Goal: Task Accomplishment & Management: Manage account settings

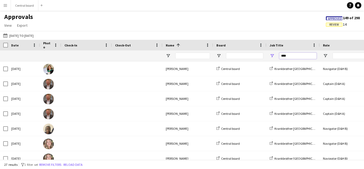
click at [289, 57] on input "****" at bounding box center [298, 56] width 37 height 6
type input "*"
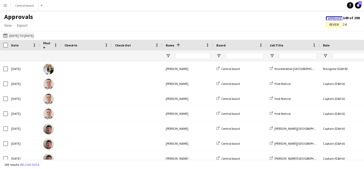
click at [5, 37] on app-icon "[DATE] to [DATE]" at bounding box center [6, 35] width 6 height 4
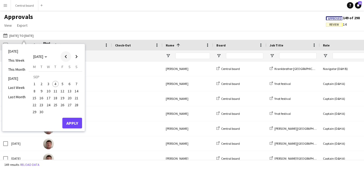
click at [63, 54] on span "Previous month" at bounding box center [66, 56] width 11 height 11
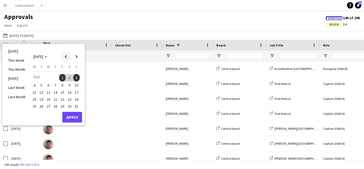
click at [65, 57] on span "Previous month" at bounding box center [66, 56] width 11 height 11
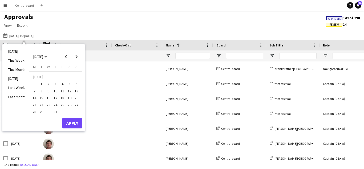
click at [56, 112] on span "31" at bounding box center [55, 112] width 6 height 6
click at [76, 57] on span "Next month" at bounding box center [76, 56] width 11 height 11
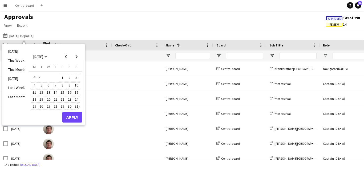
click at [77, 105] on span "31" at bounding box center [76, 106] width 6 height 6
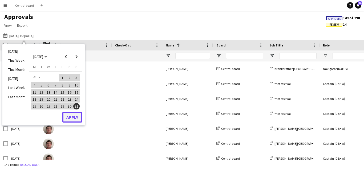
click at [74, 116] on button "Apply" at bounding box center [72, 117] width 20 height 11
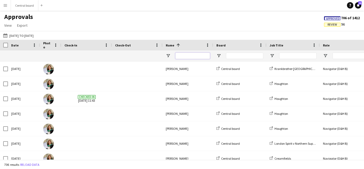
click at [178, 54] on input "Name Filter Input" at bounding box center [193, 56] width 35 height 6
click at [20, 27] on span "Export" at bounding box center [22, 25] width 10 height 5
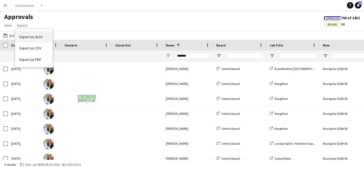
click at [24, 34] on span "Export as XLSX" at bounding box center [30, 36] width 23 height 5
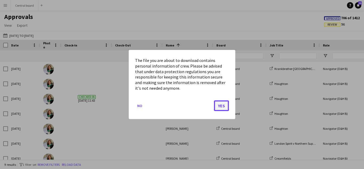
click at [222, 108] on button "Yes" at bounding box center [221, 105] width 15 height 11
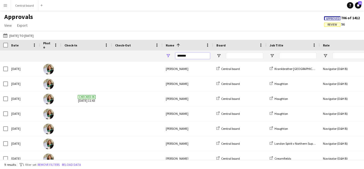
click at [190, 57] on input "*******" at bounding box center [193, 56] width 35 height 6
type input "*"
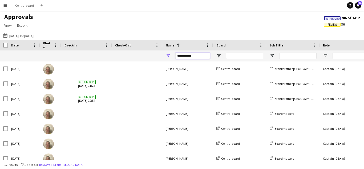
type input "**********"
click at [347, 54] on input "Role Filter Input" at bounding box center [351, 56] width 37 height 6
click at [25, 26] on span "Export" at bounding box center [22, 25] width 10 height 5
click at [29, 35] on span "Export as XLSX" at bounding box center [30, 36] width 23 height 5
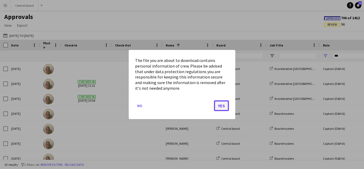
click at [221, 104] on button "Yes" at bounding box center [221, 105] width 15 height 11
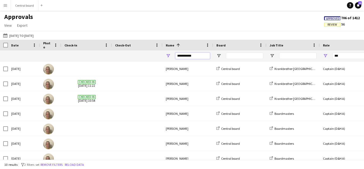
click at [206, 54] on input "**********" at bounding box center [193, 56] width 35 height 6
click at [342, 57] on input "***" at bounding box center [351, 56] width 37 height 6
type input "*"
click at [204, 57] on input "**********" at bounding box center [193, 56] width 35 height 6
type input "*"
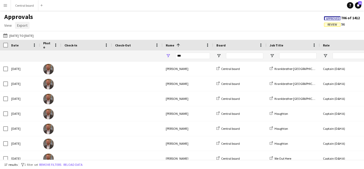
click at [22, 25] on span "Export" at bounding box center [22, 25] width 10 height 5
click at [25, 35] on span "Export as XLSX" at bounding box center [30, 36] width 23 height 5
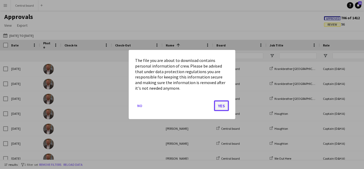
click at [222, 105] on button "Yes" at bounding box center [221, 105] width 15 height 11
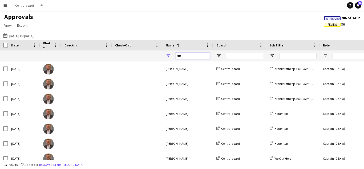
click at [184, 57] on input "***" at bounding box center [193, 56] width 35 height 6
type input "*"
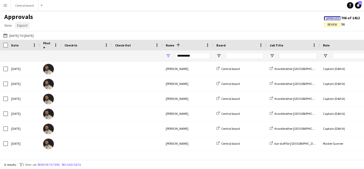
click at [23, 27] on span "Export" at bounding box center [22, 25] width 10 height 5
click at [27, 35] on span "Export as XLSX" at bounding box center [30, 36] width 23 height 5
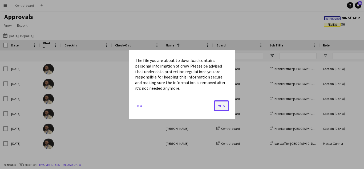
click at [221, 102] on button "Yes" at bounding box center [221, 105] width 15 height 11
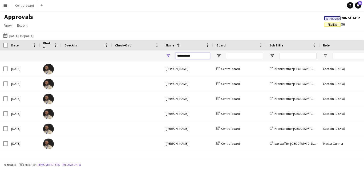
click at [206, 54] on input "**********" at bounding box center [193, 56] width 35 height 6
type input "*"
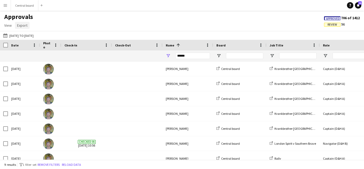
click at [25, 25] on span "Export" at bounding box center [22, 25] width 10 height 5
click at [33, 36] on span "Export as XLSX" at bounding box center [30, 36] width 23 height 5
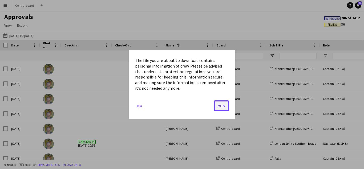
click at [221, 105] on button "Yes" at bounding box center [221, 105] width 15 height 11
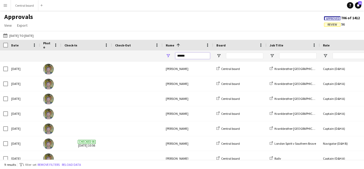
click at [201, 56] on input "******" at bounding box center [193, 56] width 35 height 6
type input "*"
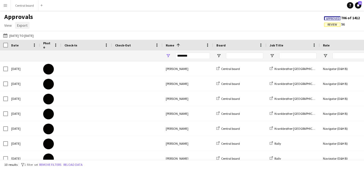
click at [20, 26] on span "Export" at bounding box center [22, 25] width 10 height 5
click at [26, 35] on span "Export as XLSX" at bounding box center [30, 36] width 23 height 5
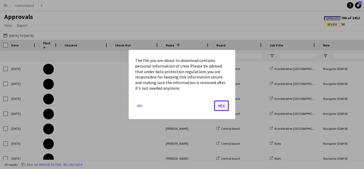
click at [223, 107] on button "Yes" at bounding box center [221, 105] width 15 height 11
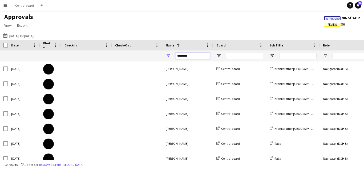
click at [200, 58] on input "********" at bounding box center [193, 56] width 35 height 6
type input "*"
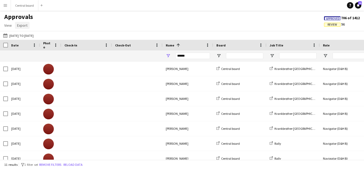
click at [24, 24] on span "Export" at bounding box center [22, 25] width 10 height 5
click at [30, 38] on span "Export as XLSX" at bounding box center [30, 36] width 23 height 5
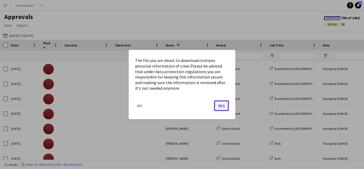
click at [220, 104] on button "Yes" at bounding box center [221, 105] width 15 height 11
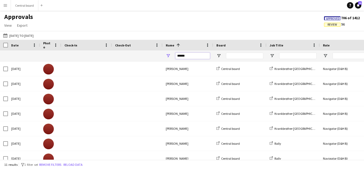
click at [191, 55] on input "******" at bounding box center [193, 56] width 35 height 6
type input "*"
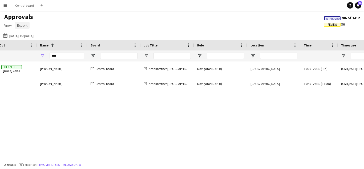
click at [21, 25] on span "Export" at bounding box center [22, 25] width 10 height 5
click at [25, 34] on span "Export as XLSX" at bounding box center [30, 36] width 23 height 5
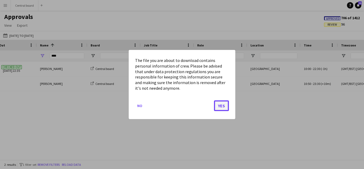
click at [217, 101] on button "Yes" at bounding box center [221, 105] width 15 height 11
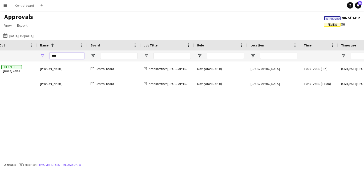
click at [67, 55] on input "****" at bounding box center [67, 56] width 35 height 6
type input "*"
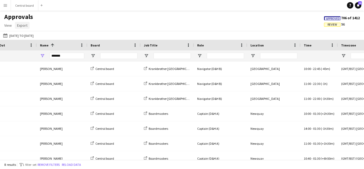
click at [24, 26] on span "Export" at bounding box center [22, 25] width 10 height 5
click at [27, 37] on span "Export as XLSX" at bounding box center [30, 36] width 23 height 5
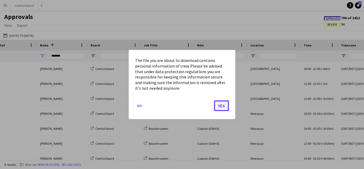
click at [224, 105] on button "Yes" at bounding box center [221, 105] width 15 height 11
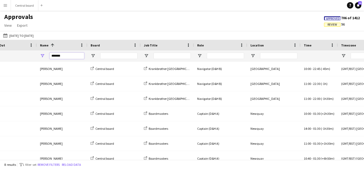
click at [79, 55] on input "*******" at bounding box center [67, 56] width 35 height 6
type input "*"
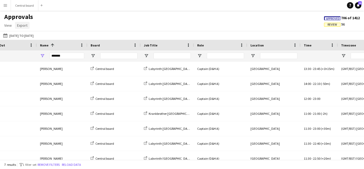
click at [23, 25] on span "Export" at bounding box center [22, 25] width 10 height 5
click at [30, 36] on span "Export as XLSX" at bounding box center [30, 36] width 23 height 5
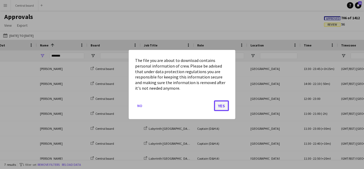
click at [224, 107] on button "Yes" at bounding box center [221, 105] width 15 height 11
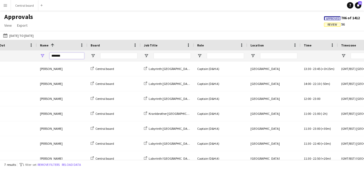
click at [79, 57] on input "*******" at bounding box center [67, 56] width 35 height 6
type input "*"
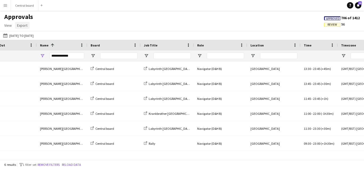
click at [20, 24] on span "Export" at bounding box center [22, 25] width 10 height 5
click at [28, 37] on span "Export as XLSX" at bounding box center [30, 36] width 23 height 5
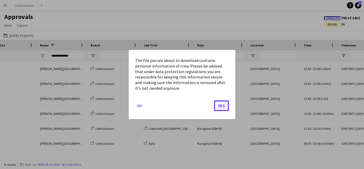
click at [218, 103] on button "Yes" at bounding box center [221, 105] width 15 height 11
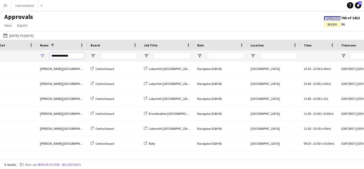
click at [71, 57] on input "**********" at bounding box center [67, 56] width 35 height 6
type input "*"
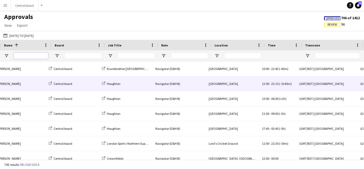
scroll to position [0, 168]
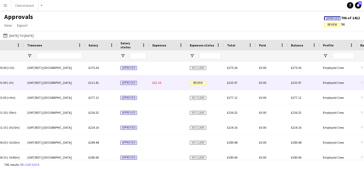
click at [199, 83] on span "Review" at bounding box center [198, 83] width 17 height 4
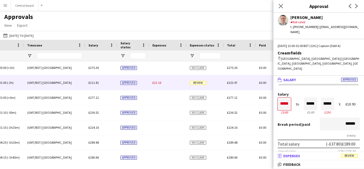
click at [348, 155] on span "Review" at bounding box center [349, 156] width 17 height 4
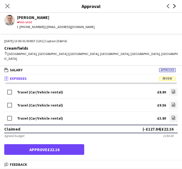
click at [174, 6] on icon "Next" at bounding box center [175, 6] width 4 height 4
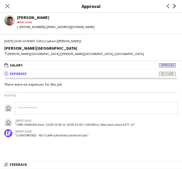
click at [174, 6] on icon "Next" at bounding box center [175, 6] width 4 height 4
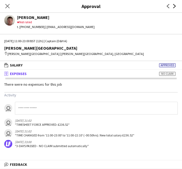
click at [174, 6] on icon "Next" at bounding box center [175, 6] width 4 height 4
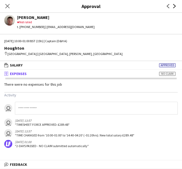
click at [174, 6] on icon "Next" at bounding box center [175, 6] width 4 height 4
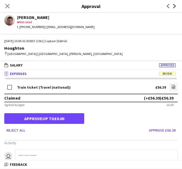
click at [175, 7] on icon at bounding box center [174, 6] width 3 height 4
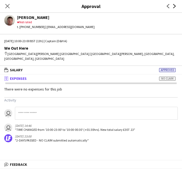
click at [175, 7] on icon at bounding box center [174, 6] width 3 height 4
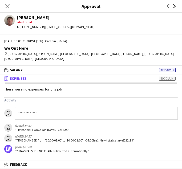
click at [175, 7] on icon at bounding box center [174, 6] width 3 height 4
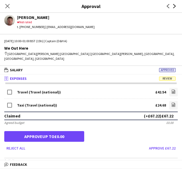
click at [176, 5] on icon "Next" at bounding box center [175, 6] width 4 height 4
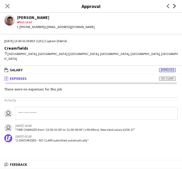
click at [176, 5] on icon "Next" at bounding box center [175, 6] width 4 height 4
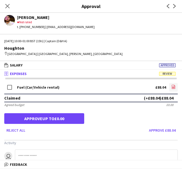
click at [175, 87] on icon "file-image" at bounding box center [174, 87] width 4 height 4
click at [175, 8] on icon "Next" at bounding box center [175, 6] width 4 height 4
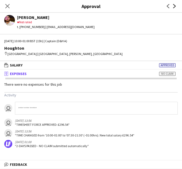
click at [175, 8] on icon "Next" at bounding box center [175, 6] width 4 height 4
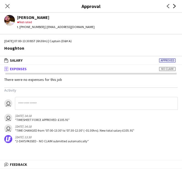
click at [175, 8] on icon "Next" at bounding box center [175, 6] width 4 height 4
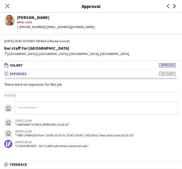
click at [175, 8] on icon "Next" at bounding box center [175, 6] width 4 height 4
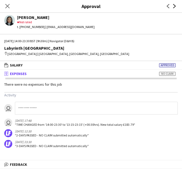
click at [175, 8] on icon "Next" at bounding box center [175, 6] width 4 height 4
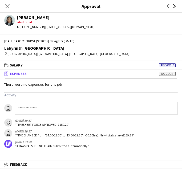
click at [175, 8] on icon "Next" at bounding box center [175, 6] width 4 height 4
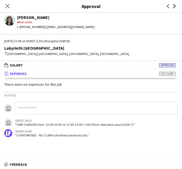
click at [175, 8] on icon "Next" at bounding box center [175, 6] width 4 height 4
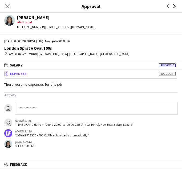
click at [175, 8] on icon "Next" at bounding box center [175, 6] width 4 height 4
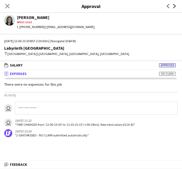
click at [175, 8] on icon "Next" at bounding box center [175, 6] width 4 height 4
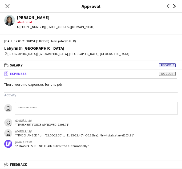
click at [175, 8] on icon "Next" at bounding box center [175, 6] width 4 height 4
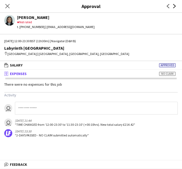
click at [175, 8] on icon "Next" at bounding box center [175, 6] width 4 height 4
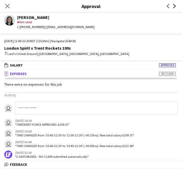
click at [175, 8] on icon "Next" at bounding box center [175, 6] width 4 height 4
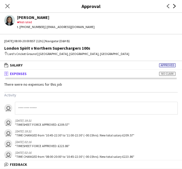
click at [175, 8] on icon "Next" at bounding box center [175, 6] width 4 height 4
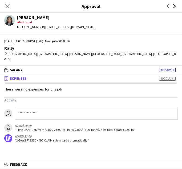
click at [175, 8] on icon "Next" at bounding box center [175, 6] width 4 height 4
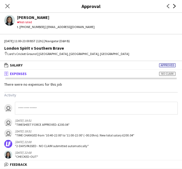
click at [175, 8] on icon "Next" at bounding box center [175, 6] width 4 height 4
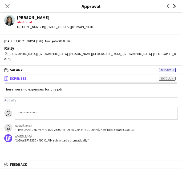
click at [175, 8] on icon "Next" at bounding box center [175, 6] width 4 height 4
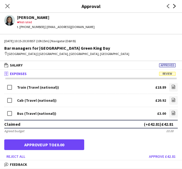
click at [175, 5] on icon "Next" at bounding box center [175, 6] width 4 height 4
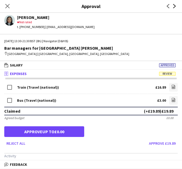
click at [176, 6] on icon at bounding box center [174, 6] width 3 height 4
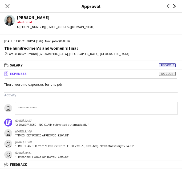
click at [176, 6] on icon at bounding box center [174, 6] width 3 height 4
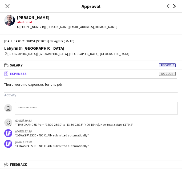
click at [176, 6] on icon at bounding box center [174, 6] width 3 height 4
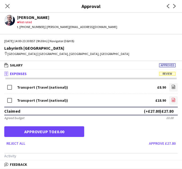
click at [173, 100] on icon "file-image" at bounding box center [174, 100] width 4 height 4
click at [175, 6] on icon at bounding box center [174, 6] width 3 height 4
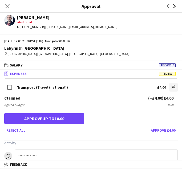
click at [173, 6] on icon "Next" at bounding box center [175, 6] width 4 height 4
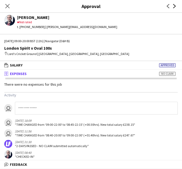
click at [173, 6] on icon "Next" at bounding box center [175, 6] width 4 height 4
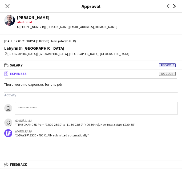
click at [173, 6] on icon "Next" at bounding box center [175, 6] width 4 height 4
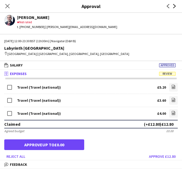
click at [175, 5] on icon "Next" at bounding box center [175, 6] width 4 height 4
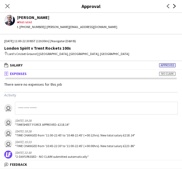
click at [175, 5] on icon "Next" at bounding box center [175, 6] width 4 height 4
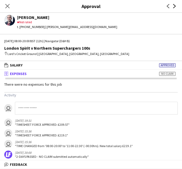
click at [175, 5] on icon "Next" at bounding box center [175, 6] width 4 height 4
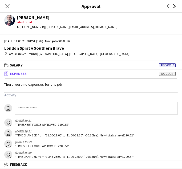
click at [175, 5] on icon "Next" at bounding box center [175, 6] width 4 height 4
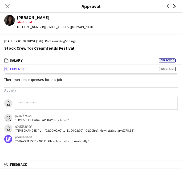
click at [174, 6] on icon "Next" at bounding box center [175, 6] width 4 height 4
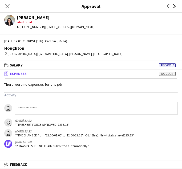
click at [174, 6] on icon "Next" at bounding box center [175, 6] width 4 height 4
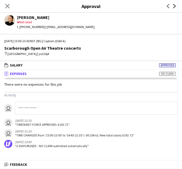
click at [174, 6] on icon "Next" at bounding box center [175, 6] width 4 height 4
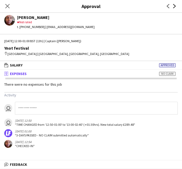
click at [174, 6] on icon "Next" at bounding box center [175, 6] width 4 height 4
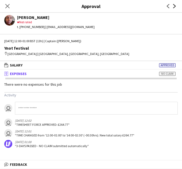
click at [174, 6] on icon "Next" at bounding box center [175, 6] width 4 height 4
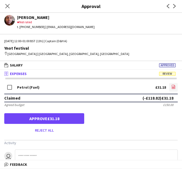
click at [173, 86] on icon "file-image" at bounding box center [174, 87] width 4 height 4
click at [175, 6] on icon at bounding box center [174, 6] width 3 height 4
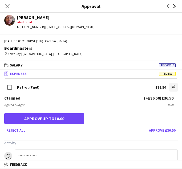
click at [175, 6] on icon "Next" at bounding box center [175, 6] width 4 height 4
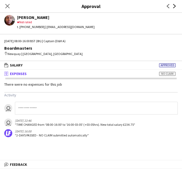
click at [175, 6] on icon "Next" at bounding box center [175, 6] width 4 height 4
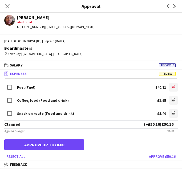
click at [173, 87] on icon "file-image" at bounding box center [174, 87] width 4 height 4
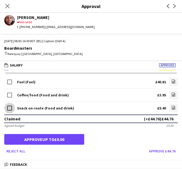
scroll to position [0, 0]
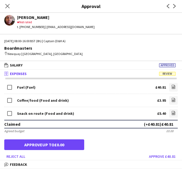
click at [108, 149] on form "Fuel (Fuel) £40.81 file-image Coffee/food (Food and drink) £3.95 file-image Sna…" at bounding box center [91, 121] width 182 height 79
click at [175, 5] on icon "Next" at bounding box center [175, 6] width 4 height 4
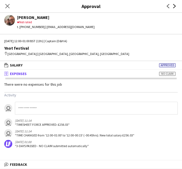
click at [175, 5] on icon "Next" at bounding box center [175, 6] width 4 height 4
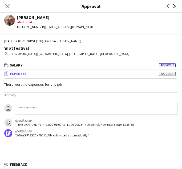
click at [175, 5] on icon "Next" at bounding box center [175, 6] width 4 height 4
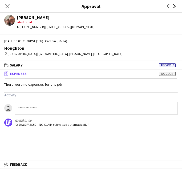
click at [175, 5] on icon "Next" at bounding box center [175, 6] width 4 height 4
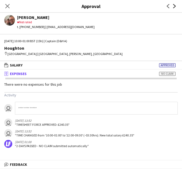
click at [175, 5] on icon "Next" at bounding box center [175, 6] width 4 height 4
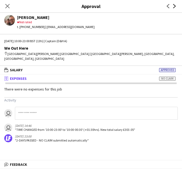
click at [175, 5] on icon "Next" at bounding box center [175, 6] width 4 height 4
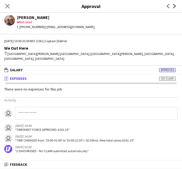
click at [175, 5] on icon "Next" at bounding box center [175, 6] width 4 height 4
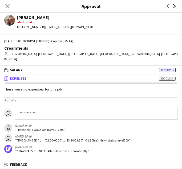
click at [175, 5] on icon "Next" at bounding box center [175, 6] width 4 height 4
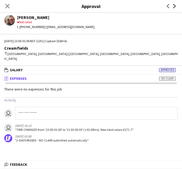
click at [175, 5] on icon "Next" at bounding box center [175, 6] width 4 height 4
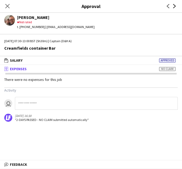
click at [175, 5] on icon "Next" at bounding box center [175, 6] width 4 height 4
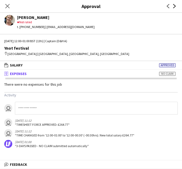
click at [175, 5] on icon "Next" at bounding box center [175, 6] width 4 height 4
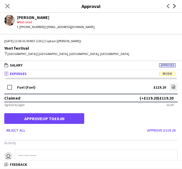
click at [173, 7] on icon "Next" at bounding box center [175, 6] width 4 height 4
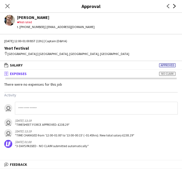
click at [173, 7] on icon "Next" at bounding box center [175, 6] width 4 height 4
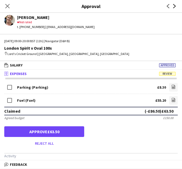
click at [176, 6] on icon at bounding box center [174, 6] width 3 height 4
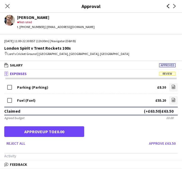
click at [168, 5] on icon at bounding box center [168, 6] width 3 height 4
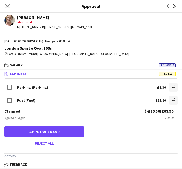
click at [175, 6] on icon at bounding box center [174, 6] width 3 height 4
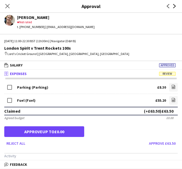
click at [174, 7] on icon "Next" at bounding box center [175, 6] width 4 height 4
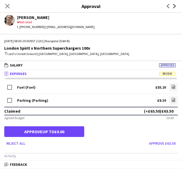
click at [175, 5] on icon "Next" at bounding box center [175, 6] width 4 height 4
click at [176, 6] on icon at bounding box center [174, 6] width 3 height 4
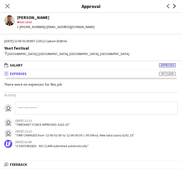
click at [175, 5] on icon "Next" at bounding box center [175, 6] width 4 height 4
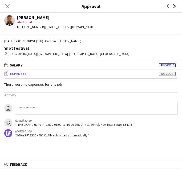
click at [175, 5] on icon "Next" at bounding box center [175, 6] width 4 height 4
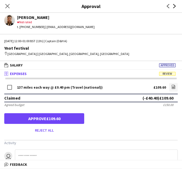
click at [175, 5] on icon "Next" at bounding box center [175, 6] width 4 height 4
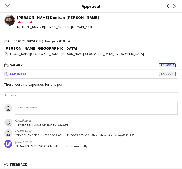
click at [169, 5] on icon "Previous" at bounding box center [168, 6] width 4 height 4
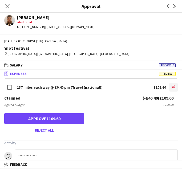
click at [175, 87] on icon "file-image" at bounding box center [174, 87] width 4 height 4
click at [175, 6] on icon "Next" at bounding box center [175, 6] width 4 height 4
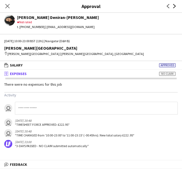
click at [175, 6] on icon "Next" at bounding box center [175, 6] width 4 height 4
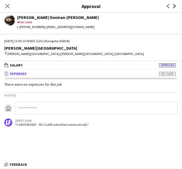
click at [175, 6] on icon "Next" at bounding box center [175, 6] width 4 height 4
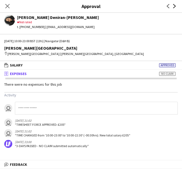
click at [175, 6] on icon "Next" at bounding box center [175, 6] width 4 height 4
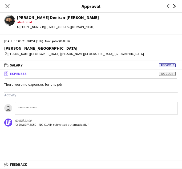
click at [175, 6] on icon "Next" at bounding box center [175, 6] width 4 height 4
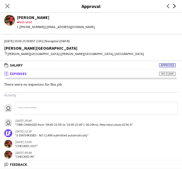
click at [175, 6] on icon "Next" at bounding box center [175, 6] width 4 height 4
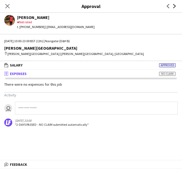
click at [175, 6] on icon "Next" at bounding box center [175, 6] width 4 height 4
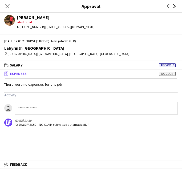
click at [175, 6] on icon "Next" at bounding box center [175, 6] width 4 height 4
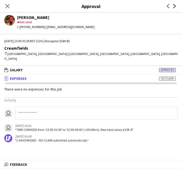
click at [175, 6] on icon "Next" at bounding box center [175, 6] width 4 height 4
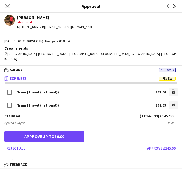
click at [173, 6] on icon "Next" at bounding box center [175, 6] width 4 height 4
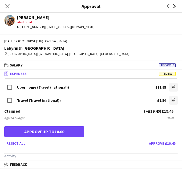
click at [174, 6] on icon "Next" at bounding box center [175, 6] width 4 height 4
click at [175, 7] on icon "Next" at bounding box center [175, 6] width 4 height 4
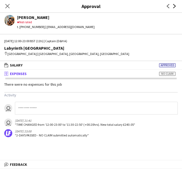
click at [175, 7] on icon "Next" at bounding box center [175, 6] width 4 height 4
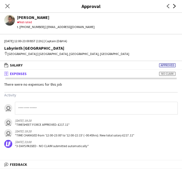
click at [175, 5] on icon at bounding box center [174, 6] width 3 height 4
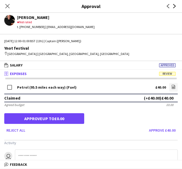
click at [175, 6] on icon at bounding box center [174, 6] width 3 height 4
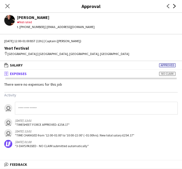
click at [175, 6] on icon at bounding box center [174, 6] width 3 height 4
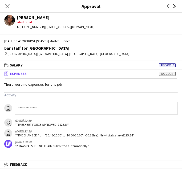
click at [175, 6] on icon at bounding box center [174, 6] width 3 height 4
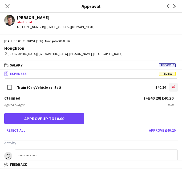
click at [172, 86] on icon "file-image" at bounding box center [174, 87] width 4 height 4
click at [174, 6] on icon "Next" at bounding box center [175, 6] width 4 height 4
click at [173, 86] on icon "file-image" at bounding box center [174, 87] width 4 height 4
click at [174, 8] on icon "Next" at bounding box center [175, 6] width 4 height 4
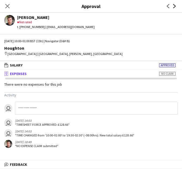
click at [174, 8] on icon "Next" at bounding box center [175, 6] width 4 height 4
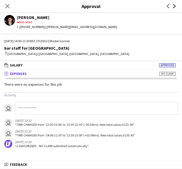
click at [174, 8] on icon "Next" at bounding box center [175, 6] width 4 height 4
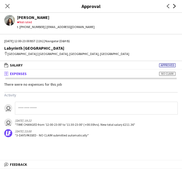
click at [174, 6] on icon "Next" at bounding box center [175, 6] width 4 height 4
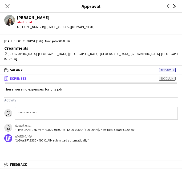
click at [174, 6] on icon "Next" at bounding box center [175, 6] width 4 height 4
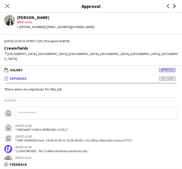
click at [174, 6] on icon "Next" at bounding box center [175, 6] width 4 height 4
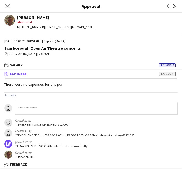
click at [174, 6] on icon "Next" at bounding box center [175, 6] width 4 height 4
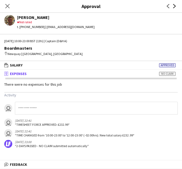
click at [174, 6] on icon "Next" at bounding box center [175, 6] width 4 height 4
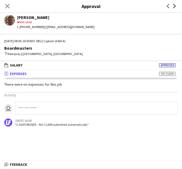
click at [174, 6] on icon "Next" at bounding box center [175, 6] width 4 height 4
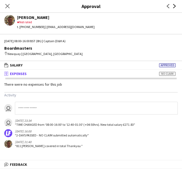
click at [174, 6] on icon "Next" at bounding box center [175, 6] width 4 height 4
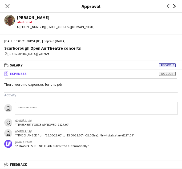
click at [174, 6] on icon "Next" at bounding box center [175, 6] width 4 height 4
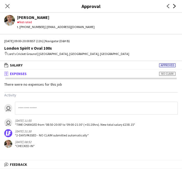
click at [174, 6] on icon "Next" at bounding box center [175, 6] width 4 height 4
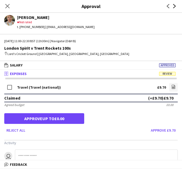
click at [173, 7] on icon "Next" at bounding box center [175, 6] width 4 height 4
click at [175, 5] on icon "Next" at bounding box center [175, 6] width 4 height 4
click at [174, 7] on icon "Next" at bounding box center [175, 6] width 4 height 4
click at [175, 5] on icon "Next" at bounding box center [175, 6] width 4 height 4
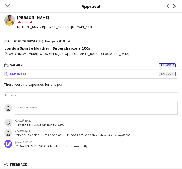
click at [174, 5] on icon at bounding box center [174, 6] width 3 height 4
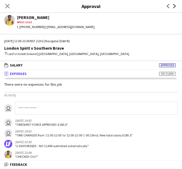
click at [174, 5] on icon at bounding box center [174, 6] width 3 height 4
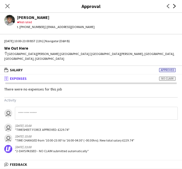
click at [174, 5] on icon at bounding box center [174, 6] width 3 height 4
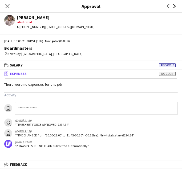
click at [174, 5] on icon at bounding box center [174, 6] width 3 height 4
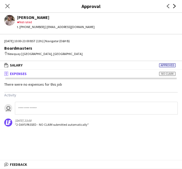
click at [174, 5] on icon at bounding box center [174, 6] width 3 height 4
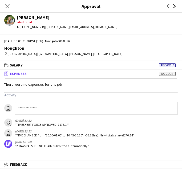
click at [174, 5] on icon at bounding box center [174, 6] width 3 height 4
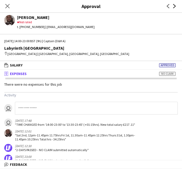
click at [174, 5] on icon at bounding box center [174, 6] width 3 height 4
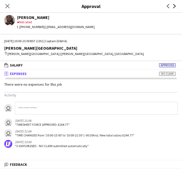
click at [174, 5] on icon at bounding box center [174, 6] width 3 height 4
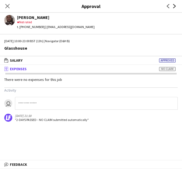
click at [174, 5] on icon at bounding box center [174, 6] width 3 height 4
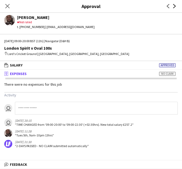
click at [174, 5] on icon at bounding box center [174, 6] width 3 height 4
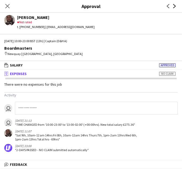
click at [174, 5] on icon at bounding box center [174, 6] width 3 height 4
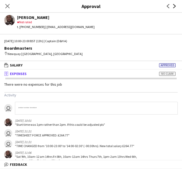
click at [174, 5] on icon at bounding box center [174, 6] width 3 height 4
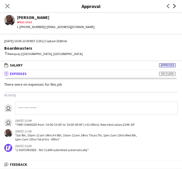
click at [174, 5] on icon at bounding box center [174, 6] width 3 height 4
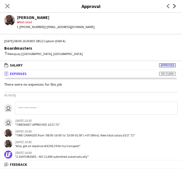
click at [174, 5] on icon at bounding box center [174, 6] width 3 height 4
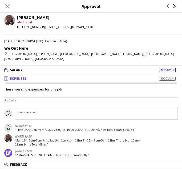
click at [174, 5] on icon at bounding box center [174, 6] width 3 height 4
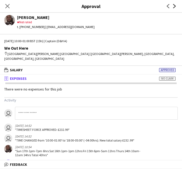
click at [174, 5] on icon at bounding box center [174, 6] width 3 height 4
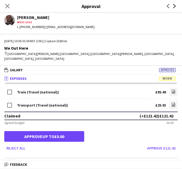
click at [175, 7] on icon "Next" at bounding box center [175, 6] width 4 height 4
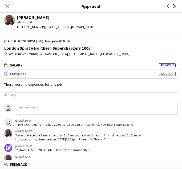
click at [175, 7] on icon "Next" at bounding box center [175, 6] width 4 height 4
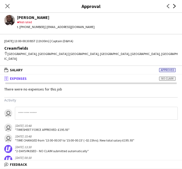
click at [175, 7] on icon "Next" at bounding box center [175, 6] width 4 height 4
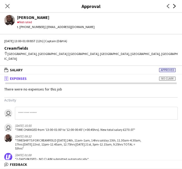
click at [175, 7] on icon "Next" at bounding box center [175, 6] width 4 height 4
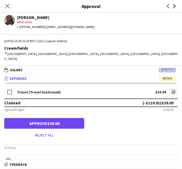
click at [175, 6] on icon at bounding box center [174, 6] width 3 height 4
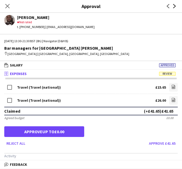
click at [174, 6] on icon "Next" at bounding box center [175, 6] width 4 height 4
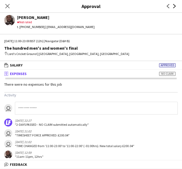
click at [174, 6] on icon "Next" at bounding box center [175, 6] width 4 height 4
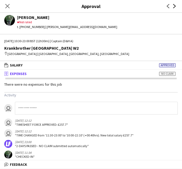
click at [174, 6] on icon "Next" at bounding box center [175, 6] width 4 height 4
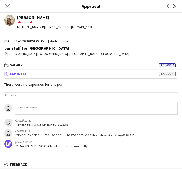
click at [174, 6] on icon "Next" at bounding box center [175, 6] width 4 height 4
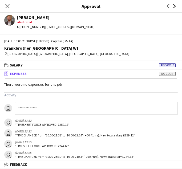
click at [174, 6] on icon "Next" at bounding box center [175, 6] width 4 height 4
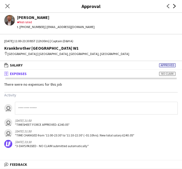
click at [174, 6] on icon "Next" at bounding box center [175, 6] width 4 height 4
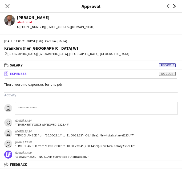
click at [174, 6] on icon "Next" at bounding box center [175, 6] width 4 height 4
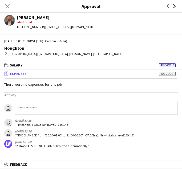
click at [174, 6] on icon "Next" at bounding box center [175, 6] width 4 height 4
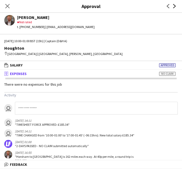
click at [174, 6] on icon "Next" at bounding box center [175, 6] width 4 height 4
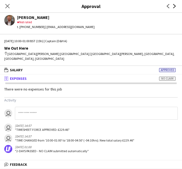
click at [174, 6] on icon "Next" at bounding box center [175, 6] width 4 height 4
click at [175, 5] on icon "Next" at bounding box center [175, 6] width 4 height 4
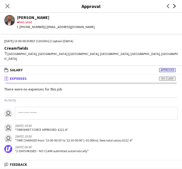
click at [175, 5] on icon "Next" at bounding box center [175, 6] width 4 height 4
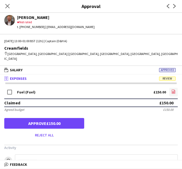
click at [174, 90] on icon at bounding box center [173, 92] width 3 height 4
click at [176, 7] on icon "Next" at bounding box center [175, 6] width 4 height 4
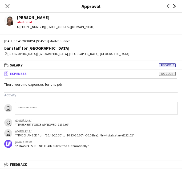
click at [176, 7] on icon "Next" at bounding box center [175, 6] width 4 height 4
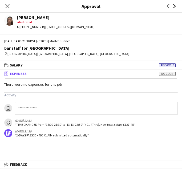
click at [174, 7] on icon "Next" at bounding box center [175, 6] width 4 height 4
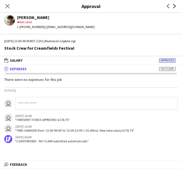
click at [174, 7] on icon "Next" at bounding box center [175, 6] width 4 height 4
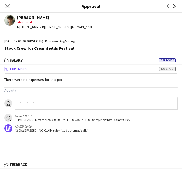
click at [174, 7] on icon "Next" at bounding box center [175, 6] width 4 height 4
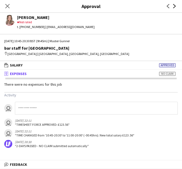
click at [174, 7] on icon "Next" at bounding box center [175, 6] width 4 height 4
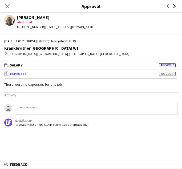
click at [174, 7] on icon "Next" at bounding box center [175, 6] width 4 height 4
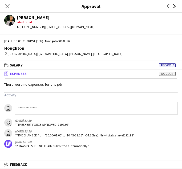
click at [174, 7] on icon "Next" at bounding box center [175, 6] width 4 height 4
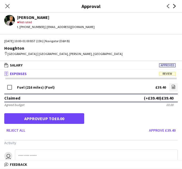
click at [174, 4] on icon "Next" at bounding box center [175, 6] width 4 height 4
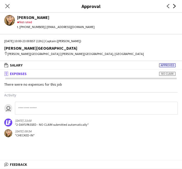
click at [174, 4] on icon "Next" at bounding box center [175, 6] width 4 height 4
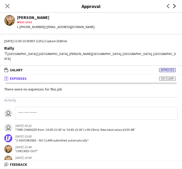
click at [174, 6] on icon "Next" at bounding box center [175, 6] width 4 height 4
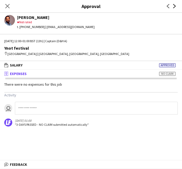
click at [174, 6] on icon "Next" at bounding box center [175, 6] width 4 height 4
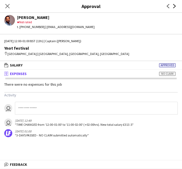
click at [174, 6] on icon "Next" at bounding box center [175, 6] width 4 height 4
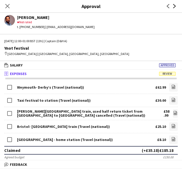
click at [175, 5] on icon at bounding box center [174, 6] width 3 height 4
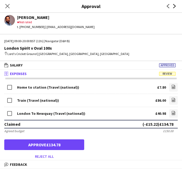
click at [176, 6] on icon "Next" at bounding box center [175, 6] width 4 height 4
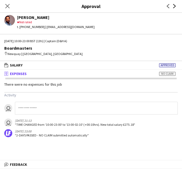
click at [176, 6] on icon "Next" at bounding box center [175, 6] width 4 height 4
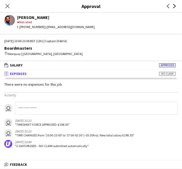
click at [176, 6] on icon "Next" at bounding box center [175, 6] width 4 height 4
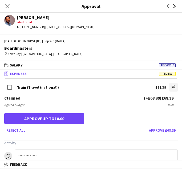
click at [174, 4] on icon at bounding box center [174, 6] width 3 height 4
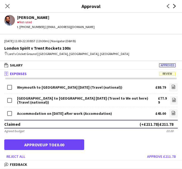
click at [174, 7] on icon "Next" at bounding box center [175, 6] width 4 height 4
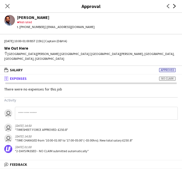
click at [174, 7] on icon "Next" at bounding box center [175, 6] width 4 height 4
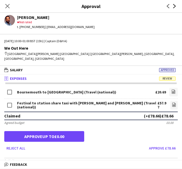
click at [176, 6] on icon "Next" at bounding box center [175, 6] width 4 height 4
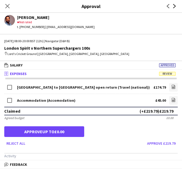
click at [176, 6] on icon "Next" at bounding box center [175, 6] width 4 height 4
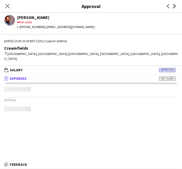
click at [176, 6] on icon "Next" at bounding box center [175, 6] width 4 height 4
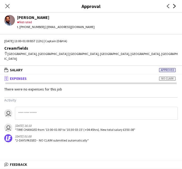
click at [176, 6] on icon "Next" at bounding box center [175, 6] width 4 height 4
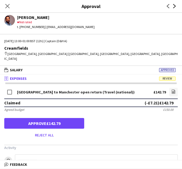
click at [175, 6] on icon "Next" at bounding box center [175, 6] width 4 height 4
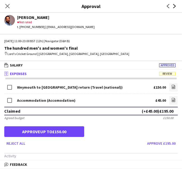
click at [173, 7] on icon "Next" at bounding box center [175, 6] width 4 height 4
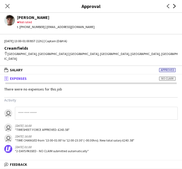
click at [173, 7] on icon "Next" at bounding box center [175, 6] width 4 height 4
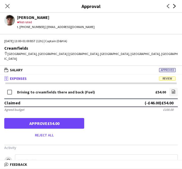
click at [174, 8] on icon at bounding box center [174, 6] width 3 height 4
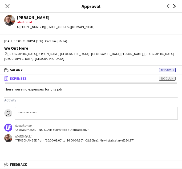
click at [174, 8] on icon at bounding box center [174, 6] width 3 height 4
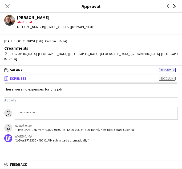
click at [174, 8] on icon at bounding box center [174, 6] width 3 height 4
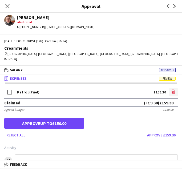
click at [173, 91] on icon at bounding box center [174, 92] width 2 height 2
click at [176, 5] on icon "Next" at bounding box center [175, 6] width 4 height 4
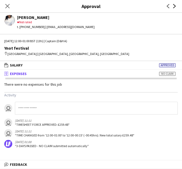
click at [176, 5] on icon "Next" at bounding box center [175, 6] width 4 height 4
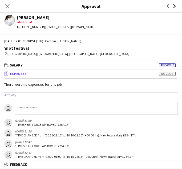
click at [176, 5] on icon "Next" at bounding box center [175, 6] width 4 height 4
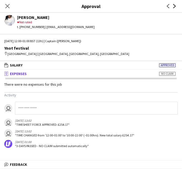
click at [176, 5] on icon "Next" at bounding box center [175, 6] width 4 height 4
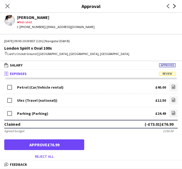
click at [174, 7] on icon at bounding box center [174, 6] width 3 height 4
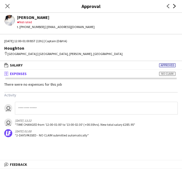
click at [174, 7] on icon at bounding box center [174, 6] width 3 height 4
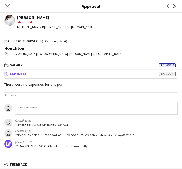
click at [174, 7] on icon at bounding box center [174, 6] width 3 height 4
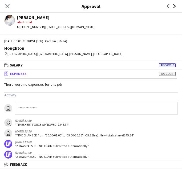
click at [174, 7] on icon at bounding box center [174, 6] width 3 height 4
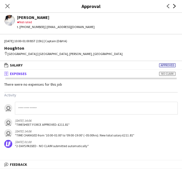
click at [174, 7] on icon at bounding box center [174, 6] width 3 height 4
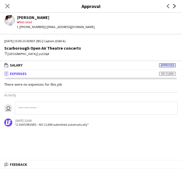
click at [174, 6] on icon "Next" at bounding box center [175, 6] width 4 height 4
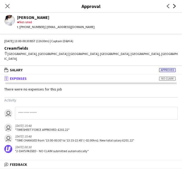
click at [174, 6] on icon "Next" at bounding box center [175, 6] width 4 height 4
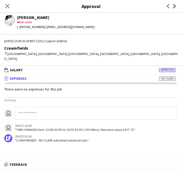
click at [174, 6] on icon "Next" at bounding box center [175, 6] width 4 height 4
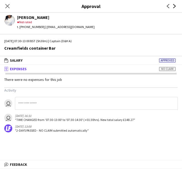
click at [174, 6] on icon "Next" at bounding box center [175, 6] width 4 height 4
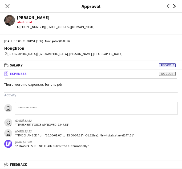
click at [174, 6] on icon "Next" at bounding box center [175, 6] width 4 height 4
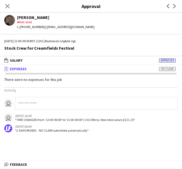
click at [177, 6] on app-icon "Next" at bounding box center [175, 6] width 6 height 6
click at [173, 6] on icon "Next" at bounding box center [175, 6] width 4 height 4
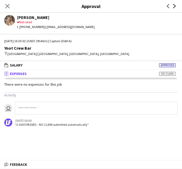
click at [173, 6] on icon "Next" at bounding box center [175, 6] width 4 height 4
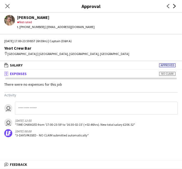
click at [173, 6] on icon "Next" at bounding box center [175, 6] width 4 height 4
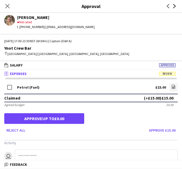
click at [175, 6] on icon at bounding box center [174, 6] width 3 height 4
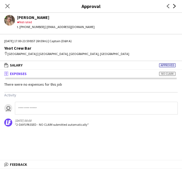
click at [175, 6] on icon at bounding box center [174, 6] width 3 height 4
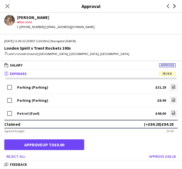
click at [175, 5] on icon at bounding box center [174, 6] width 3 height 4
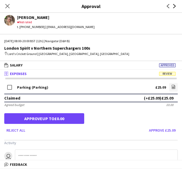
click at [173, 6] on icon "Next" at bounding box center [175, 6] width 4 height 4
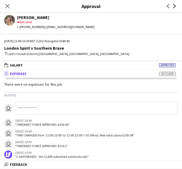
click at [173, 6] on icon "Next" at bounding box center [175, 6] width 4 height 4
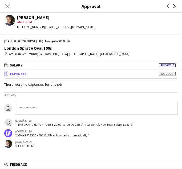
click at [173, 6] on icon "Next" at bounding box center [175, 6] width 4 height 4
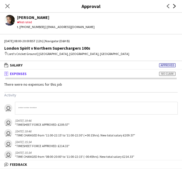
click at [173, 6] on icon "Next" at bounding box center [175, 6] width 4 height 4
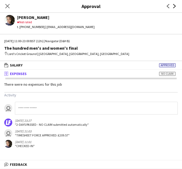
click at [174, 5] on icon at bounding box center [174, 6] width 3 height 4
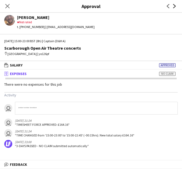
click at [174, 5] on icon at bounding box center [174, 6] width 3 height 4
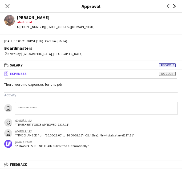
click at [174, 5] on icon at bounding box center [174, 6] width 3 height 4
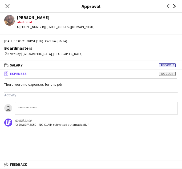
click at [174, 5] on icon at bounding box center [174, 6] width 3 height 4
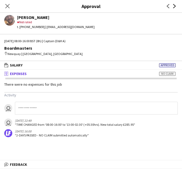
click at [174, 5] on icon at bounding box center [174, 6] width 3 height 4
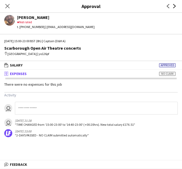
click at [174, 5] on icon at bounding box center [174, 6] width 3 height 4
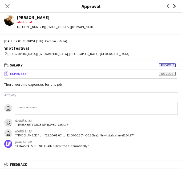
click at [174, 5] on icon at bounding box center [174, 6] width 3 height 4
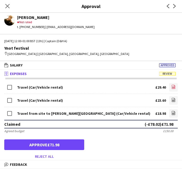
click at [172, 86] on icon at bounding box center [173, 87] width 3 height 4
click at [173, 99] on icon "file-image" at bounding box center [174, 100] width 4 height 4
click at [174, 7] on icon "Next" at bounding box center [175, 6] width 4 height 4
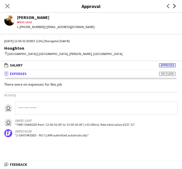
click at [174, 7] on icon "Next" at bounding box center [175, 6] width 4 height 4
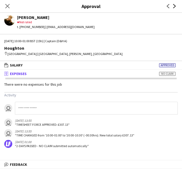
click at [174, 7] on icon "Next" at bounding box center [175, 6] width 4 height 4
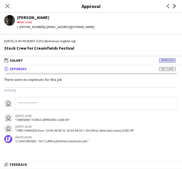
click at [174, 7] on icon "Next" at bounding box center [175, 6] width 4 height 4
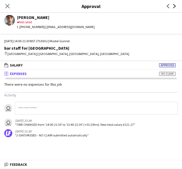
click at [174, 7] on icon "Next" at bounding box center [175, 6] width 4 height 4
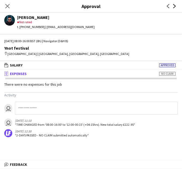
click at [174, 7] on icon "Next" at bounding box center [175, 6] width 4 height 4
click at [168, 6] on icon at bounding box center [168, 6] width 3 height 4
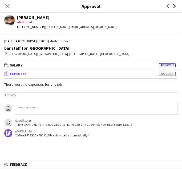
click at [173, 6] on icon "Next" at bounding box center [175, 6] width 4 height 4
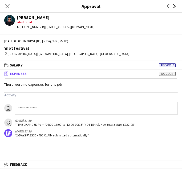
click at [173, 6] on icon "Next" at bounding box center [175, 6] width 4 height 4
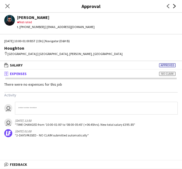
click at [173, 6] on icon "Next" at bounding box center [175, 6] width 4 height 4
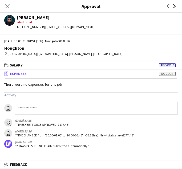
click at [173, 6] on icon "Next" at bounding box center [175, 6] width 4 height 4
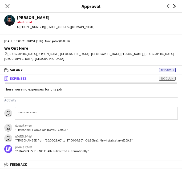
click at [173, 6] on icon "Next" at bounding box center [175, 6] width 4 height 4
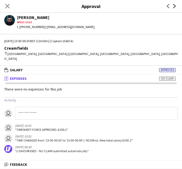
click at [173, 6] on icon "Next" at bounding box center [175, 6] width 4 height 4
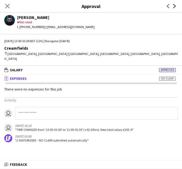
click at [173, 6] on icon "Next" at bounding box center [175, 6] width 4 height 4
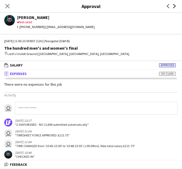
click at [173, 6] on icon "Next" at bounding box center [175, 6] width 4 height 4
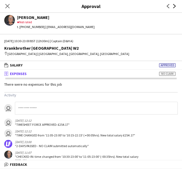
click at [173, 6] on icon "Next" at bounding box center [175, 6] width 4 height 4
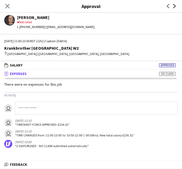
click at [173, 6] on icon "Next" at bounding box center [175, 6] width 4 height 4
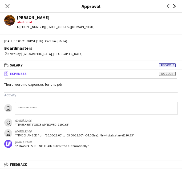
click at [173, 6] on icon "Next" at bounding box center [175, 6] width 4 height 4
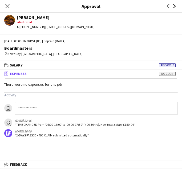
click at [173, 6] on icon "Next" at bounding box center [175, 6] width 4 height 4
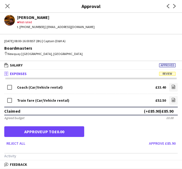
click at [173, 8] on app-icon "Next" at bounding box center [175, 6] width 6 height 6
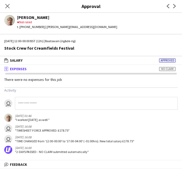
click at [173, 8] on app-icon "Next" at bounding box center [175, 6] width 6 height 6
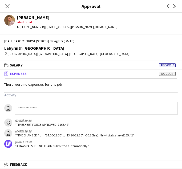
click at [173, 8] on app-icon "Next" at bounding box center [175, 6] width 6 height 6
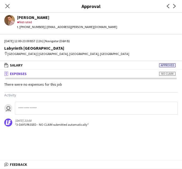
click at [173, 8] on app-icon "Next" at bounding box center [175, 6] width 6 height 6
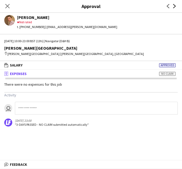
click at [174, 5] on icon "Next" at bounding box center [175, 6] width 4 height 4
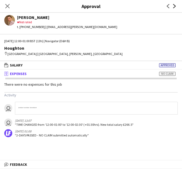
click at [174, 5] on icon "Next" at bounding box center [175, 6] width 4 height 4
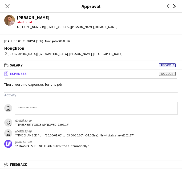
click at [174, 5] on icon "Next" at bounding box center [175, 6] width 4 height 4
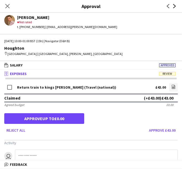
click at [175, 6] on icon at bounding box center [174, 6] width 3 height 4
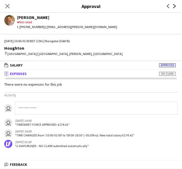
click at [175, 6] on icon at bounding box center [174, 6] width 3 height 4
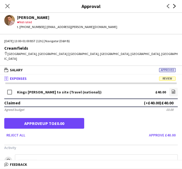
click at [174, 8] on icon "Next" at bounding box center [175, 6] width 4 height 4
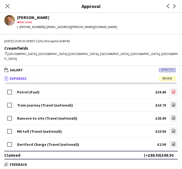
click at [173, 91] on icon at bounding box center [174, 92] width 2 height 2
click at [175, 6] on icon at bounding box center [174, 6] width 3 height 4
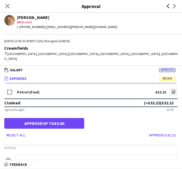
click at [169, 6] on icon "Previous" at bounding box center [168, 6] width 4 height 4
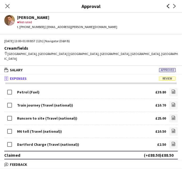
click at [169, 6] on icon "Previous" at bounding box center [168, 6] width 4 height 4
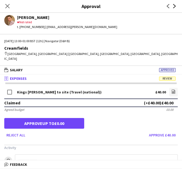
click at [174, 6] on icon "Next" at bounding box center [175, 6] width 4 height 4
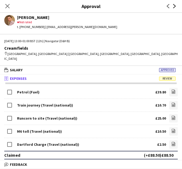
click at [174, 6] on icon "Next" at bounding box center [175, 6] width 4 height 4
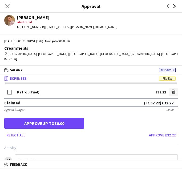
click at [175, 5] on icon "Next" at bounding box center [175, 6] width 4 height 4
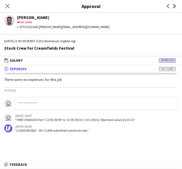
click at [175, 5] on icon "Next" at bounding box center [175, 6] width 4 height 4
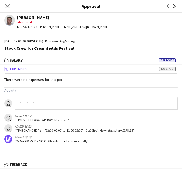
click at [175, 5] on icon "Next" at bounding box center [175, 6] width 4 height 4
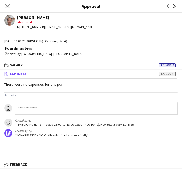
click at [175, 5] on icon "Next" at bounding box center [175, 6] width 4 height 4
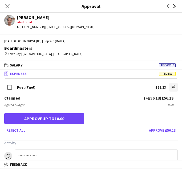
click at [174, 6] on icon "Next" at bounding box center [175, 6] width 4 height 4
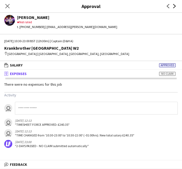
click at [174, 6] on icon "Next" at bounding box center [175, 6] width 4 height 4
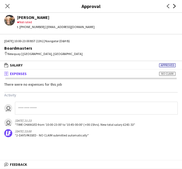
click at [174, 6] on icon "Next" at bounding box center [175, 6] width 4 height 4
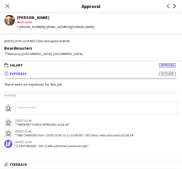
click at [174, 6] on icon "Next" at bounding box center [175, 6] width 4 height 4
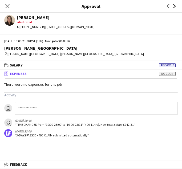
click at [174, 6] on icon "Next" at bounding box center [175, 6] width 4 height 4
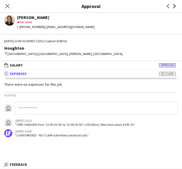
click at [174, 6] on icon "Next" at bounding box center [175, 6] width 4 height 4
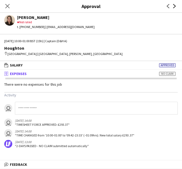
click at [174, 6] on icon "Next" at bounding box center [175, 6] width 4 height 4
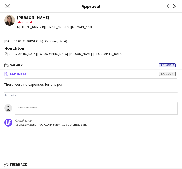
click at [174, 6] on icon "Next" at bounding box center [175, 6] width 4 height 4
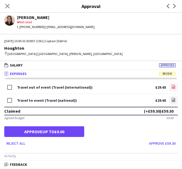
click at [172, 87] on icon "file-image" at bounding box center [174, 87] width 4 height 4
click at [174, 8] on app-icon "Next" at bounding box center [175, 6] width 6 height 6
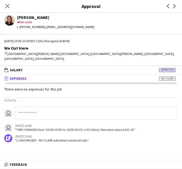
click at [174, 8] on app-icon "Next" at bounding box center [175, 6] width 6 height 6
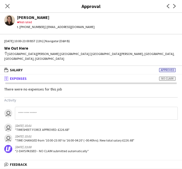
click at [174, 8] on app-icon "Next" at bounding box center [175, 6] width 6 height 6
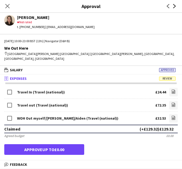
click at [173, 7] on icon "Next" at bounding box center [175, 6] width 4 height 4
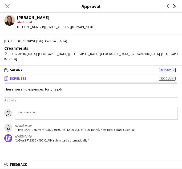
click at [173, 7] on icon "Next" at bounding box center [175, 6] width 4 height 4
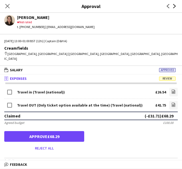
click at [173, 6] on icon "Next" at bounding box center [175, 6] width 4 height 4
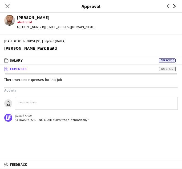
click at [173, 6] on icon "Next" at bounding box center [175, 6] width 4 height 4
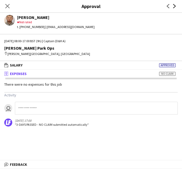
click at [173, 6] on icon "Next" at bounding box center [175, 6] width 4 height 4
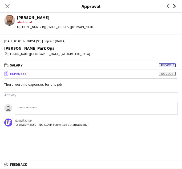
click at [173, 6] on icon "Next" at bounding box center [175, 6] width 4 height 4
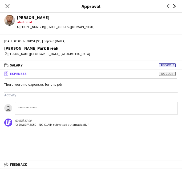
click at [175, 5] on icon at bounding box center [174, 6] width 3 height 4
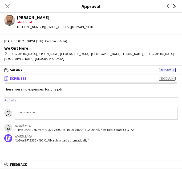
click at [175, 5] on icon at bounding box center [174, 6] width 3 height 4
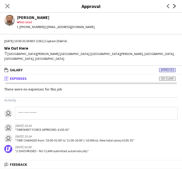
click at [175, 5] on icon at bounding box center [174, 6] width 3 height 4
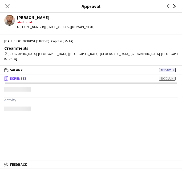
click at [175, 5] on icon at bounding box center [174, 6] width 3 height 4
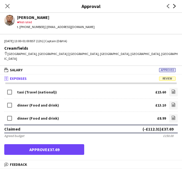
click at [174, 6] on icon "Next" at bounding box center [175, 6] width 4 height 4
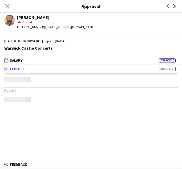
click at [174, 6] on icon "Next" at bounding box center [175, 6] width 4 height 4
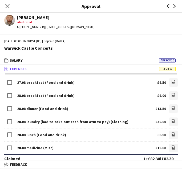
click at [168, 6] on icon "Previous" at bounding box center [168, 6] width 4 height 4
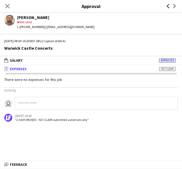
click at [168, 6] on icon "Previous" at bounding box center [168, 6] width 4 height 4
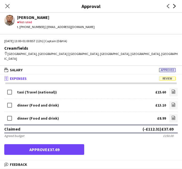
click at [175, 8] on icon "Next" at bounding box center [175, 6] width 4 height 4
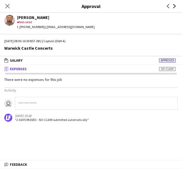
click at [175, 8] on icon "Next" at bounding box center [175, 6] width 4 height 4
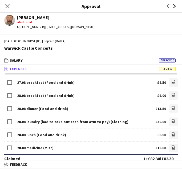
click at [175, 6] on icon at bounding box center [174, 6] width 3 height 4
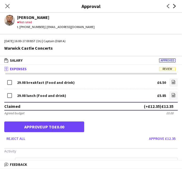
click at [175, 6] on icon at bounding box center [174, 6] width 3 height 4
click at [175, 5] on icon "Next" at bounding box center [175, 6] width 4 height 4
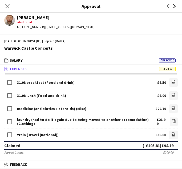
click at [174, 5] on icon at bounding box center [174, 6] width 3 height 4
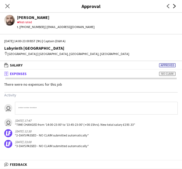
click at [174, 5] on icon at bounding box center [174, 6] width 3 height 4
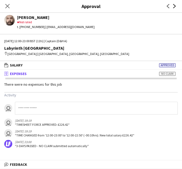
click at [174, 5] on icon at bounding box center [174, 6] width 3 height 4
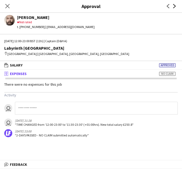
click at [174, 5] on icon at bounding box center [174, 6] width 3 height 4
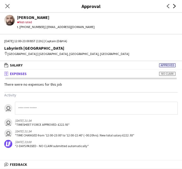
click at [174, 5] on icon at bounding box center [174, 6] width 3 height 4
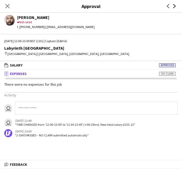
click at [174, 5] on icon at bounding box center [174, 6] width 3 height 4
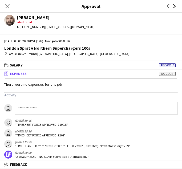
click at [174, 5] on icon at bounding box center [174, 6] width 3 height 4
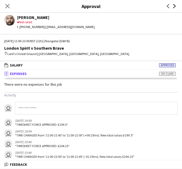
click at [174, 5] on icon at bounding box center [174, 6] width 3 height 4
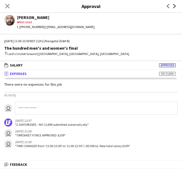
click at [174, 5] on icon at bounding box center [174, 6] width 3 height 4
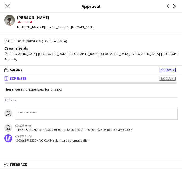
click at [174, 5] on icon at bounding box center [174, 6] width 3 height 4
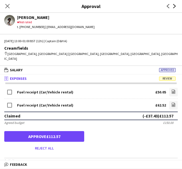
click at [174, 7] on icon at bounding box center [174, 6] width 3 height 4
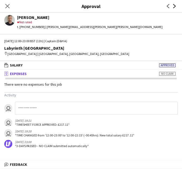
click at [174, 7] on icon at bounding box center [174, 6] width 3 height 4
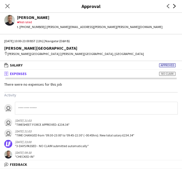
click at [174, 7] on icon at bounding box center [174, 6] width 3 height 4
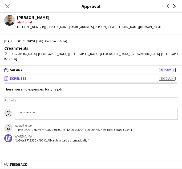
click at [174, 7] on icon at bounding box center [174, 6] width 3 height 4
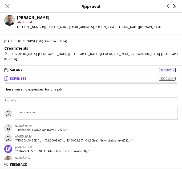
click at [174, 7] on icon at bounding box center [174, 6] width 3 height 4
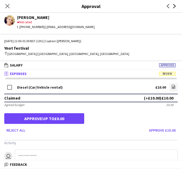
click at [175, 5] on icon "Next" at bounding box center [175, 6] width 4 height 4
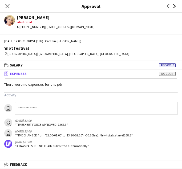
click at [175, 5] on icon "Next" at bounding box center [175, 6] width 4 height 4
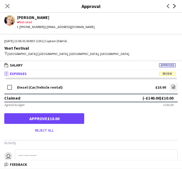
click at [175, 5] on icon "Next" at bounding box center [175, 6] width 4 height 4
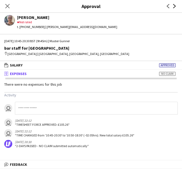
click at [175, 5] on icon "Next" at bounding box center [175, 6] width 4 height 4
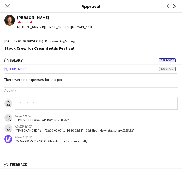
click at [175, 5] on icon "Next" at bounding box center [175, 6] width 4 height 4
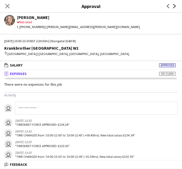
click at [175, 5] on icon "Next" at bounding box center [175, 6] width 4 height 4
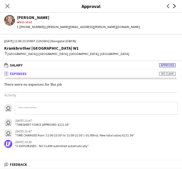
click at [175, 5] on icon "Next" at bounding box center [175, 6] width 4 height 4
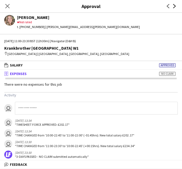
click at [175, 5] on icon "Next" at bounding box center [175, 6] width 4 height 4
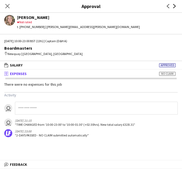
click at [175, 5] on icon "Next" at bounding box center [175, 6] width 4 height 4
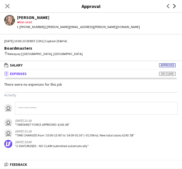
click at [175, 5] on icon "Next" at bounding box center [175, 6] width 4 height 4
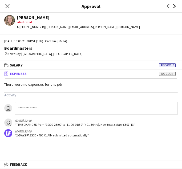
click at [175, 5] on icon "Next" at bounding box center [175, 6] width 4 height 4
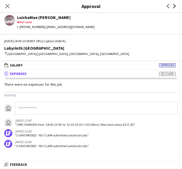
click at [175, 5] on icon "Next" at bounding box center [175, 6] width 4 height 4
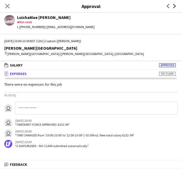
click at [175, 5] on icon "Next" at bounding box center [175, 6] width 4 height 4
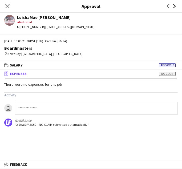
click at [175, 5] on icon "Next" at bounding box center [175, 6] width 4 height 4
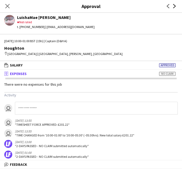
click at [175, 5] on icon "Next" at bounding box center [175, 6] width 4 height 4
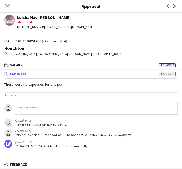
click at [175, 5] on icon "Next" at bounding box center [175, 6] width 4 height 4
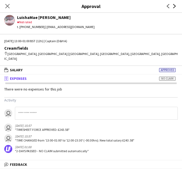
click at [175, 5] on icon "Next" at bounding box center [175, 6] width 4 height 4
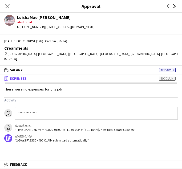
click at [175, 5] on icon "Next" at bounding box center [175, 6] width 4 height 4
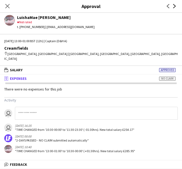
click at [175, 5] on icon "Next" at bounding box center [175, 6] width 4 height 4
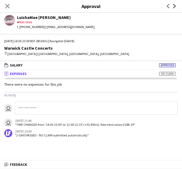
click at [175, 5] on icon "Next" at bounding box center [175, 6] width 4 height 4
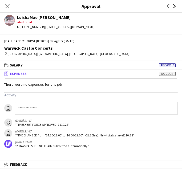
click at [175, 5] on icon "Next" at bounding box center [175, 6] width 4 height 4
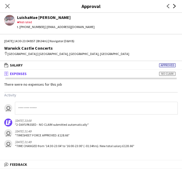
click at [175, 5] on icon "Next" at bounding box center [175, 6] width 4 height 4
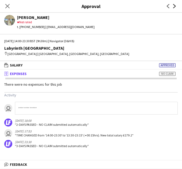
click at [175, 5] on icon "Next" at bounding box center [175, 6] width 4 height 4
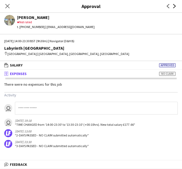
click at [175, 5] on icon "Next" at bounding box center [175, 6] width 4 height 4
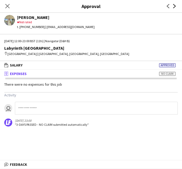
click at [175, 5] on icon "Next" at bounding box center [175, 6] width 4 height 4
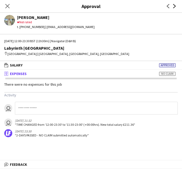
click at [175, 6] on icon at bounding box center [174, 6] width 3 height 4
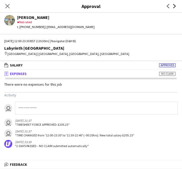
click at [175, 6] on icon at bounding box center [174, 6] width 3 height 4
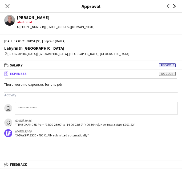
click at [175, 6] on icon at bounding box center [174, 6] width 3 height 4
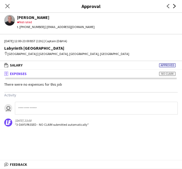
click at [175, 6] on icon at bounding box center [174, 6] width 3 height 4
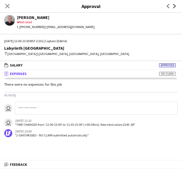
click at [175, 6] on icon at bounding box center [174, 6] width 3 height 4
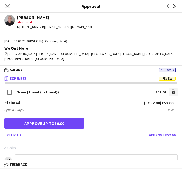
click at [176, 6] on icon "Next" at bounding box center [175, 6] width 4 height 4
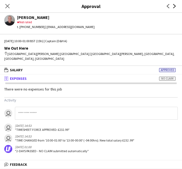
click at [176, 6] on icon "Next" at bounding box center [175, 6] width 4 height 4
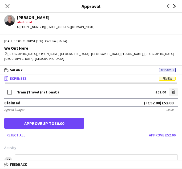
click at [174, 5] on icon at bounding box center [174, 6] width 3 height 4
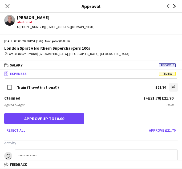
click at [174, 6] on icon "Next" at bounding box center [175, 6] width 4 height 4
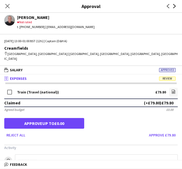
click at [175, 6] on icon at bounding box center [174, 6] width 3 height 4
click at [175, 5] on icon "Next" at bounding box center [175, 6] width 4 height 4
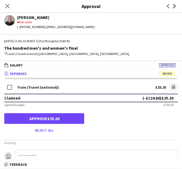
click at [174, 6] on icon "Next" at bounding box center [175, 6] width 4 height 4
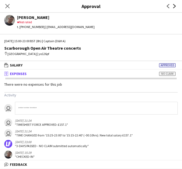
click at [174, 6] on icon "Next" at bounding box center [175, 6] width 4 height 4
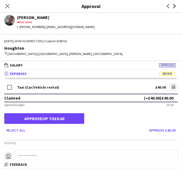
click at [174, 5] on icon "Next" at bounding box center [175, 6] width 4 height 4
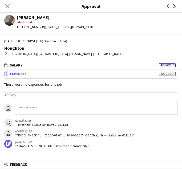
click at [174, 5] on icon "Next" at bounding box center [175, 6] width 4 height 4
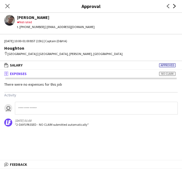
click at [174, 5] on icon "Next" at bounding box center [175, 6] width 4 height 4
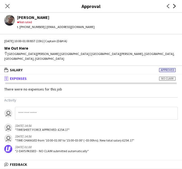
click at [174, 5] on icon "Next" at bounding box center [175, 6] width 4 height 4
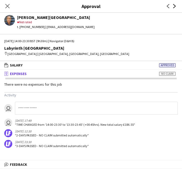
click at [174, 5] on icon "Next" at bounding box center [175, 6] width 4 height 4
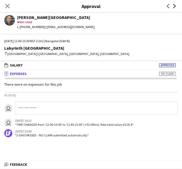
click at [174, 5] on icon "Next" at bounding box center [175, 6] width 4 height 4
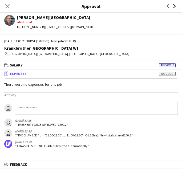
click at [174, 5] on icon "Next" at bounding box center [175, 6] width 4 height 4
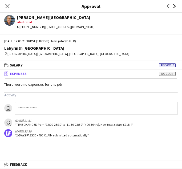
click at [174, 5] on icon "Next" at bounding box center [175, 6] width 4 height 4
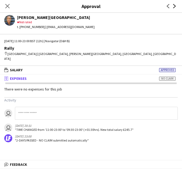
click at [174, 5] on icon "Next" at bounding box center [175, 6] width 4 height 4
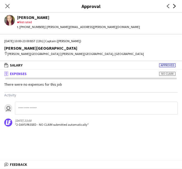
click at [174, 5] on icon "Next" at bounding box center [175, 6] width 4 height 4
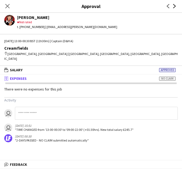
click at [174, 5] on icon "Next" at bounding box center [175, 6] width 4 height 4
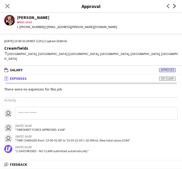
click at [174, 5] on icon "Next" at bounding box center [175, 6] width 4 height 4
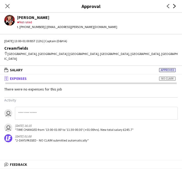
click at [174, 5] on icon "Next" at bounding box center [175, 6] width 4 height 4
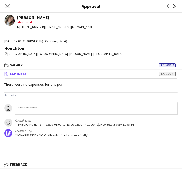
click at [174, 5] on icon "Next" at bounding box center [175, 6] width 4 height 4
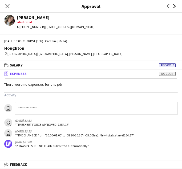
click at [174, 5] on icon "Next" at bounding box center [175, 6] width 4 height 4
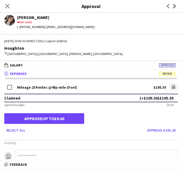
click at [173, 4] on icon at bounding box center [174, 6] width 3 height 4
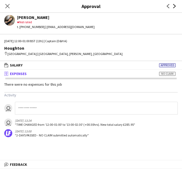
click at [173, 4] on icon at bounding box center [174, 6] width 3 height 4
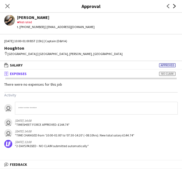
click at [173, 4] on icon at bounding box center [174, 6] width 3 height 4
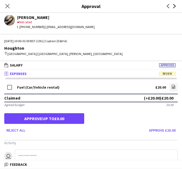
click at [174, 6] on icon "Next" at bounding box center [175, 6] width 4 height 4
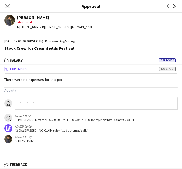
click at [174, 6] on icon "Next" at bounding box center [175, 6] width 4 height 4
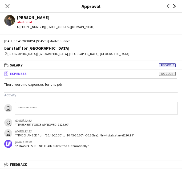
click at [174, 6] on icon "Next" at bounding box center [175, 6] width 4 height 4
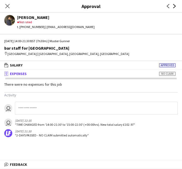
click at [174, 6] on icon "Next" at bounding box center [175, 6] width 4 height 4
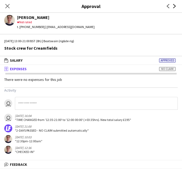
click at [174, 6] on icon "Next" at bounding box center [175, 6] width 4 height 4
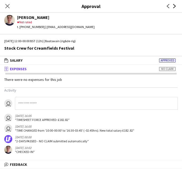
click at [174, 6] on icon "Next" at bounding box center [175, 6] width 4 height 4
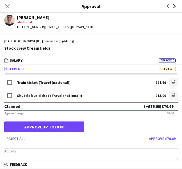
click at [175, 8] on icon "Next" at bounding box center [175, 6] width 4 height 4
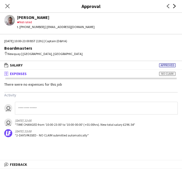
click at [175, 8] on icon "Next" at bounding box center [175, 6] width 4 height 4
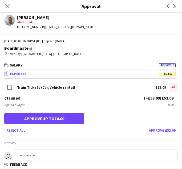
click at [172, 87] on icon "file-image" at bounding box center [174, 87] width 4 height 4
click at [174, 4] on icon "Next" at bounding box center [175, 6] width 4 height 4
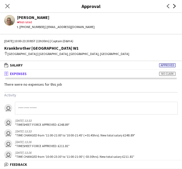
click at [174, 4] on icon "Next" at bounding box center [175, 6] width 4 height 4
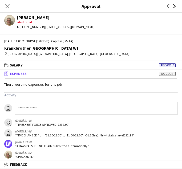
click at [174, 4] on icon "Next" at bounding box center [175, 6] width 4 height 4
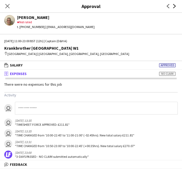
click at [174, 4] on icon "Next" at bounding box center [175, 6] width 4 height 4
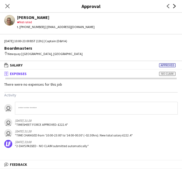
click at [174, 4] on icon "Next" at bounding box center [175, 6] width 4 height 4
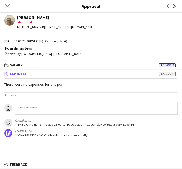
click at [174, 4] on icon "Next" at bounding box center [175, 6] width 4 height 4
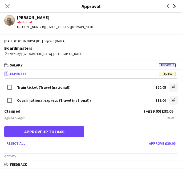
click at [176, 5] on icon "Next" at bounding box center [175, 6] width 4 height 4
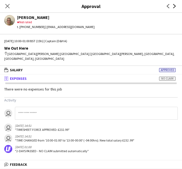
click at [176, 5] on icon "Next" at bounding box center [175, 6] width 4 height 4
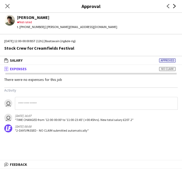
click at [176, 5] on icon "Next" at bounding box center [175, 6] width 4 height 4
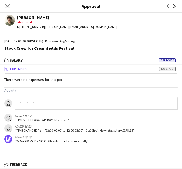
click at [176, 5] on icon "Next" at bounding box center [175, 6] width 4 height 4
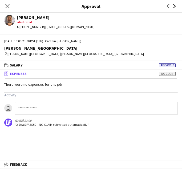
click at [176, 5] on icon "Next" at bounding box center [175, 6] width 4 height 4
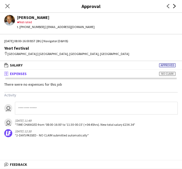
click at [176, 5] on icon "Next" at bounding box center [175, 6] width 4 height 4
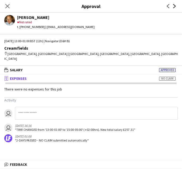
click at [176, 5] on icon "Next" at bounding box center [175, 6] width 4 height 4
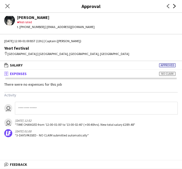
click at [176, 5] on icon "Next" at bounding box center [175, 6] width 4 height 4
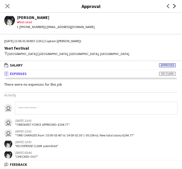
click at [176, 5] on icon "Next" at bounding box center [175, 6] width 4 height 4
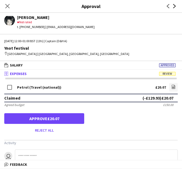
click at [176, 7] on icon "Next" at bounding box center [175, 6] width 4 height 4
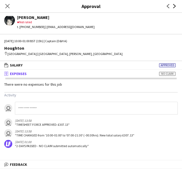
click at [176, 7] on icon "Next" at bounding box center [175, 6] width 4 height 4
click at [174, 7] on icon "Next" at bounding box center [175, 6] width 4 height 4
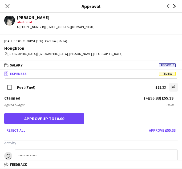
click at [174, 7] on icon "Next" at bounding box center [175, 6] width 4 height 4
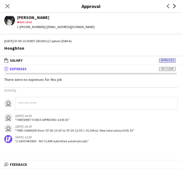
click at [174, 7] on icon "Next" at bounding box center [175, 6] width 4 height 4
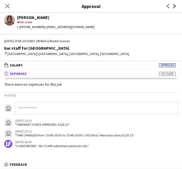
click at [174, 7] on icon "Next" at bounding box center [175, 6] width 4 height 4
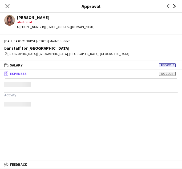
click at [174, 7] on icon "Next" at bounding box center [175, 6] width 4 height 4
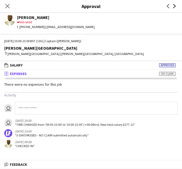
click at [174, 7] on icon "Next" at bounding box center [175, 6] width 4 height 4
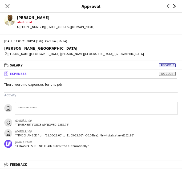
click at [174, 7] on icon "Next" at bounding box center [175, 6] width 4 height 4
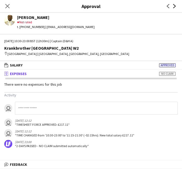
click at [174, 7] on icon "Next" at bounding box center [175, 6] width 4 height 4
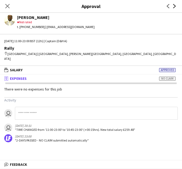
click at [174, 7] on icon "Next" at bounding box center [175, 6] width 4 height 4
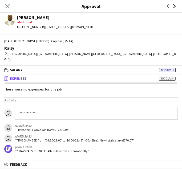
click at [174, 7] on icon "Next" at bounding box center [175, 6] width 4 height 4
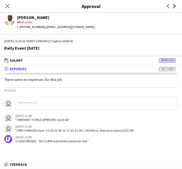
click at [174, 7] on icon "Next" at bounding box center [175, 6] width 4 height 4
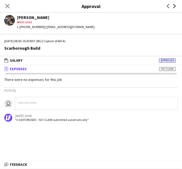
click at [174, 7] on icon "Next" at bounding box center [175, 6] width 4 height 4
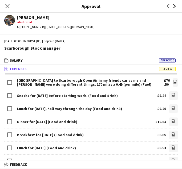
click at [175, 7] on icon "Next" at bounding box center [175, 6] width 4 height 4
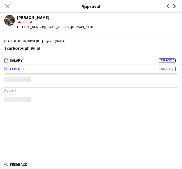
click at [175, 7] on icon "Next" at bounding box center [175, 6] width 4 height 4
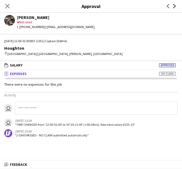
click at [175, 7] on icon "Next" at bounding box center [175, 6] width 4 height 4
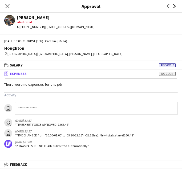
click at [175, 7] on icon "Next" at bounding box center [175, 6] width 4 height 4
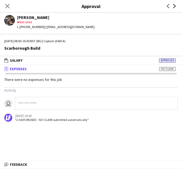
click at [175, 7] on icon "Next" at bounding box center [175, 6] width 4 height 4
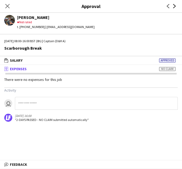
click at [175, 7] on icon "Next" at bounding box center [175, 6] width 4 height 4
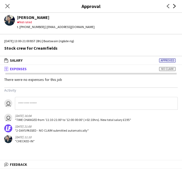
click at [175, 7] on icon "Next" at bounding box center [175, 6] width 4 height 4
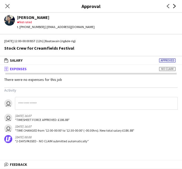
click at [175, 7] on icon "Next" at bounding box center [175, 6] width 4 height 4
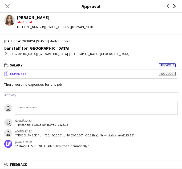
click at [175, 7] on icon "Next" at bounding box center [175, 6] width 4 height 4
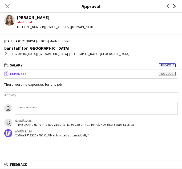
click at [175, 7] on icon "Next" at bounding box center [175, 6] width 4 height 4
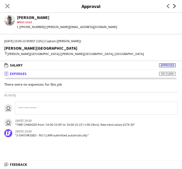
click at [175, 7] on icon "Next" at bounding box center [175, 6] width 4 height 4
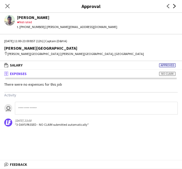
click at [175, 7] on icon "Next" at bounding box center [175, 6] width 4 height 4
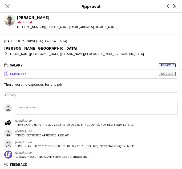
click at [174, 5] on icon at bounding box center [174, 6] width 3 height 4
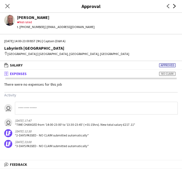
click at [174, 5] on icon at bounding box center [174, 6] width 3 height 4
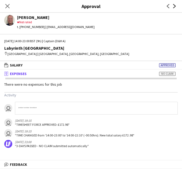
click at [174, 5] on icon at bounding box center [174, 6] width 3 height 4
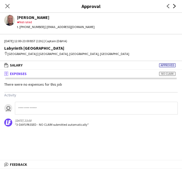
click at [174, 5] on icon at bounding box center [174, 6] width 3 height 4
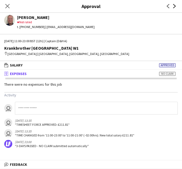
click at [174, 5] on icon at bounding box center [174, 6] width 3 height 4
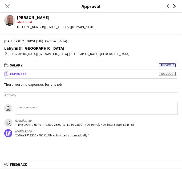
click at [174, 5] on icon at bounding box center [174, 6] width 3 height 4
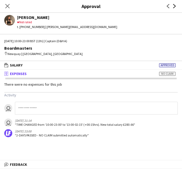
click at [174, 5] on icon at bounding box center [174, 6] width 3 height 4
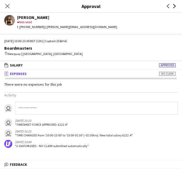
click at [174, 5] on icon at bounding box center [174, 6] width 3 height 4
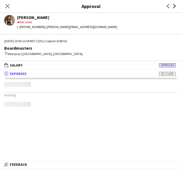
click at [174, 5] on icon at bounding box center [174, 6] width 3 height 4
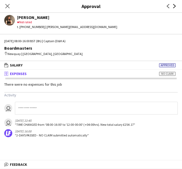
click at [174, 5] on icon at bounding box center [174, 6] width 3 height 4
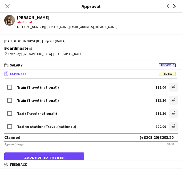
click at [174, 5] on icon at bounding box center [174, 6] width 3 height 4
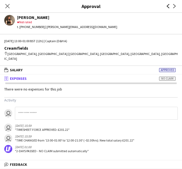
click at [168, 5] on icon at bounding box center [168, 6] width 3 height 4
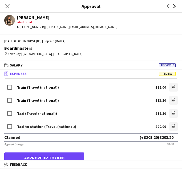
click at [173, 7] on icon "Next" at bounding box center [175, 6] width 4 height 4
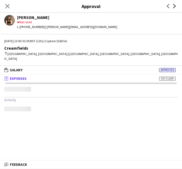
click at [175, 5] on icon "Next" at bounding box center [175, 6] width 4 height 4
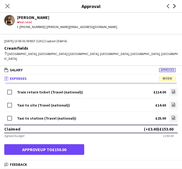
click at [173, 6] on icon "Next" at bounding box center [175, 6] width 4 height 4
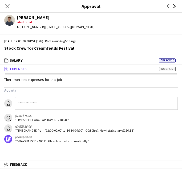
click at [173, 6] on icon "Next" at bounding box center [175, 6] width 4 height 4
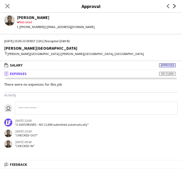
click at [173, 6] on icon "Next" at bounding box center [175, 6] width 4 height 4
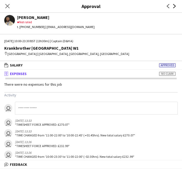
click at [173, 6] on icon "Next" at bounding box center [175, 6] width 4 height 4
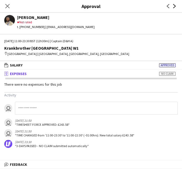
click at [173, 6] on icon "Next" at bounding box center [175, 6] width 4 height 4
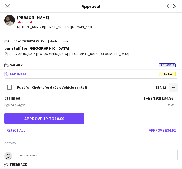
click at [175, 4] on icon "Next" at bounding box center [175, 6] width 4 height 4
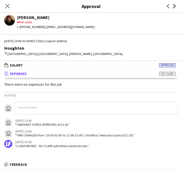
click at [175, 4] on icon "Next" at bounding box center [175, 6] width 4 height 4
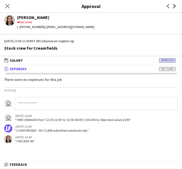
click at [175, 4] on icon "Next" at bounding box center [175, 6] width 4 height 4
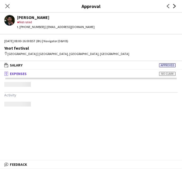
click at [175, 4] on icon "Next" at bounding box center [175, 6] width 4 height 4
click at [174, 6] on icon "Next" at bounding box center [175, 6] width 4 height 4
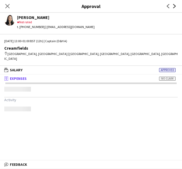
click at [174, 6] on icon "Next" at bounding box center [175, 6] width 4 height 4
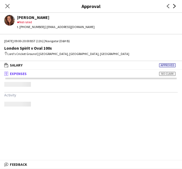
click at [174, 6] on icon "Next" at bounding box center [175, 6] width 4 height 4
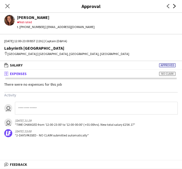
click at [174, 6] on icon "Next" at bounding box center [175, 6] width 4 height 4
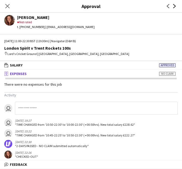
click at [174, 6] on icon "Next" at bounding box center [175, 6] width 4 height 4
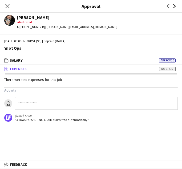
click at [174, 6] on icon "Next" at bounding box center [175, 6] width 4 height 4
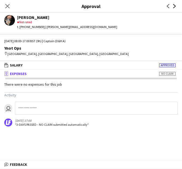
click at [174, 6] on icon "Next" at bounding box center [175, 6] width 4 height 4
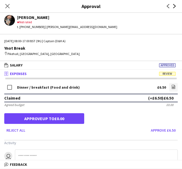
click at [174, 6] on icon "Next" at bounding box center [175, 6] width 4 height 4
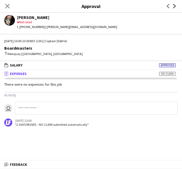
click at [174, 6] on icon "Next" at bounding box center [175, 6] width 4 height 4
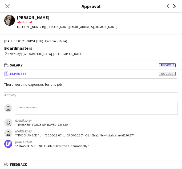
click at [174, 6] on icon "Next" at bounding box center [175, 6] width 4 height 4
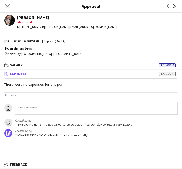
click at [174, 6] on icon "Next" at bounding box center [175, 6] width 4 height 4
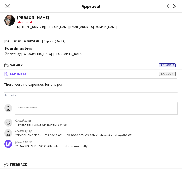
click at [174, 6] on icon "Next" at bounding box center [175, 6] width 4 height 4
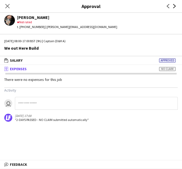
click at [174, 6] on icon "Next" at bounding box center [175, 6] width 4 height 4
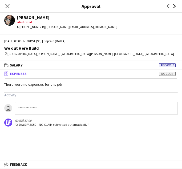
click at [174, 6] on icon "Next" at bounding box center [175, 6] width 4 height 4
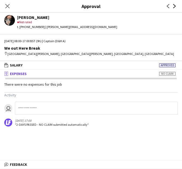
click at [174, 6] on icon "Next" at bounding box center [175, 6] width 4 height 4
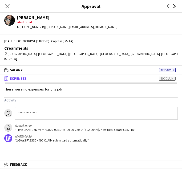
click at [174, 6] on icon "Next" at bounding box center [175, 6] width 4 height 4
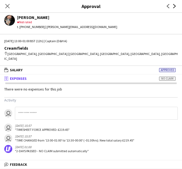
click at [174, 6] on icon "Next" at bounding box center [175, 6] width 4 height 4
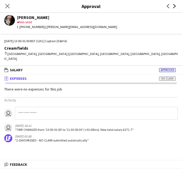
click at [174, 6] on icon "Next" at bounding box center [175, 6] width 4 height 4
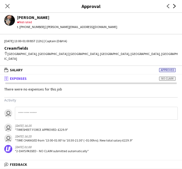
click at [174, 6] on icon "Next" at bounding box center [175, 6] width 4 height 4
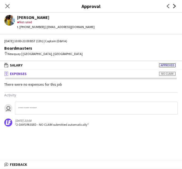
click at [174, 6] on icon "Next" at bounding box center [175, 6] width 4 height 4
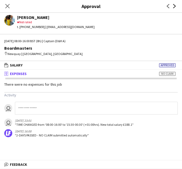
click at [174, 6] on icon "Next" at bounding box center [175, 6] width 4 height 4
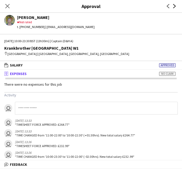
click at [174, 6] on icon "Next" at bounding box center [175, 6] width 4 height 4
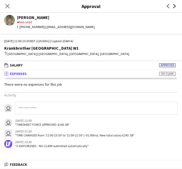
click at [174, 6] on icon "Next" at bounding box center [175, 6] width 4 height 4
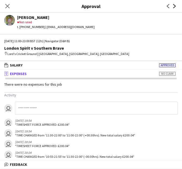
click at [174, 6] on icon "Next" at bounding box center [175, 6] width 4 height 4
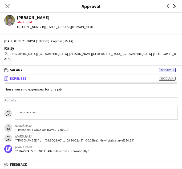
click at [174, 6] on icon "Next" at bounding box center [175, 6] width 4 height 4
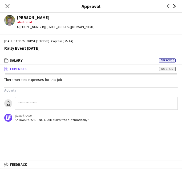
click at [174, 6] on icon "Next" at bounding box center [175, 6] width 4 height 4
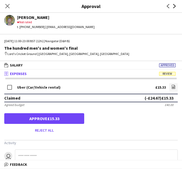
click at [174, 6] on icon "Next" at bounding box center [175, 6] width 4 height 4
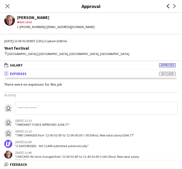
click at [168, 5] on icon "Previous" at bounding box center [168, 6] width 4 height 4
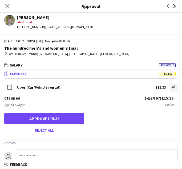
click at [174, 5] on icon at bounding box center [174, 6] width 3 height 4
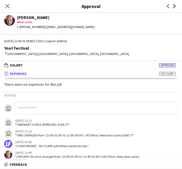
click at [174, 5] on icon at bounding box center [174, 6] width 3 height 4
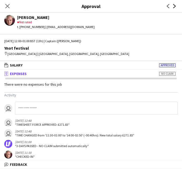
click at [174, 5] on icon at bounding box center [174, 6] width 3 height 4
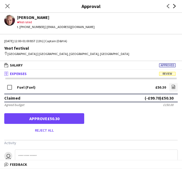
click at [173, 7] on icon "Next" at bounding box center [175, 6] width 4 height 4
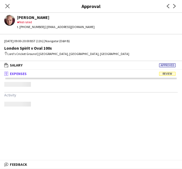
click at [170, 73] on span "Review" at bounding box center [167, 74] width 17 height 4
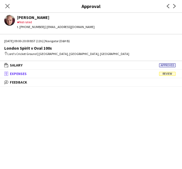
click at [170, 73] on span "Review" at bounding box center [167, 74] width 17 height 4
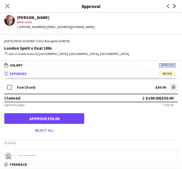
click at [173, 6] on icon "Next" at bounding box center [175, 6] width 4 height 4
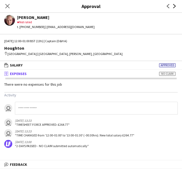
click at [173, 6] on icon "Next" at bounding box center [175, 6] width 4 height 4
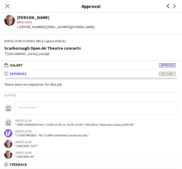
click at [168, 6] on icon "Previous" at bounding box center [168, 6] width 4 height 4
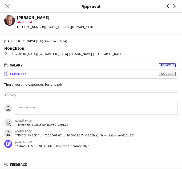
click at [168, 6] on icon "Previous" at bounding box center [168, 6] width 4 height 4
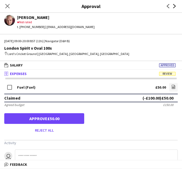
click at [175, 5] on icon at bounding box center [174, 6] width 3 height 4
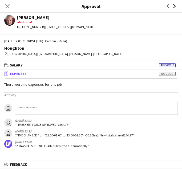
click at [175, 5] on icon at bounding box center [174, 6] width 3 height 4
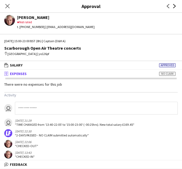
click at [175, 5] on icon at bounding box center [174, 6] width 3 height 4
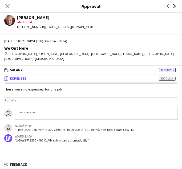
click at [175, 5] on icon at bounding box center [174, 6] width 3 height 4
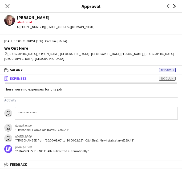
click at [175, 5] on icon at bounding box center [174, 6] width 3 height 4
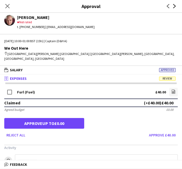
click at [174, 5] on icon at bounding box center [174, 6] width 3 height 4
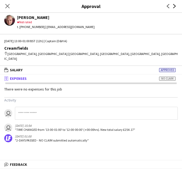
click at [174, 5] on icon at bounding box center [174, 6] width 3 height 4
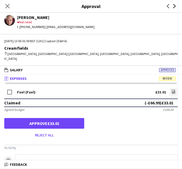
click at [175, 6] on icon at bounding box center [174, 6] width 3 height 4
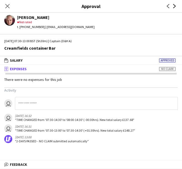
click at [175, 6] on icon at bounding box center [174, 6] width 3 height 4
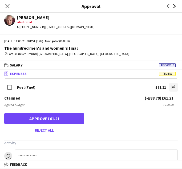
click at [174, 6] on icon "Next" at bounding box center [175, 6] width 4 height 4
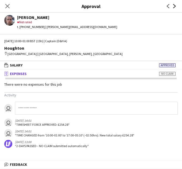
click at [174, 6] on icon "Next" at bounding box center [175, 6] width 4 height 4
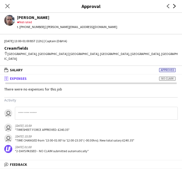
click at [174, 6] on icon "Next" at bounding box center [175, 6] width 4 height 4
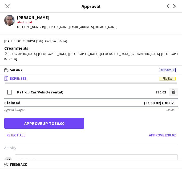
click at [97, 87] on div "Petrol (Car/Vehicle rental) £30.02 file-image" at bounding box center [91, 93] width 174 height 12
click at [174, 7] on icon at bounding box center [174, 6] width 3 height 4
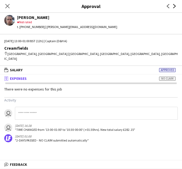
click at [174, 7] on icon at bounding box center [174, 6] width 3 height 4
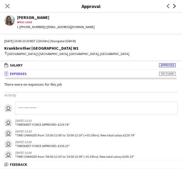
click at [174, 7] on icon at bounding box center [174, 6] width 3 height 4
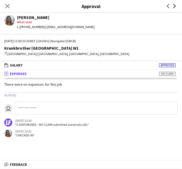
click at [174, 7] on icon at bounding box center [174, 6] width 3 height 4
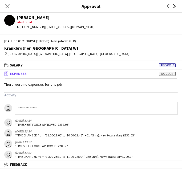
click at [174, 7] on icon at bounding box center [174, 6] width 3 height 4
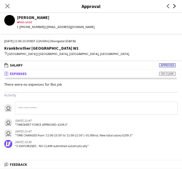
click at [174, 7] on icon at bounding box center [174, 6] width 3 height 4
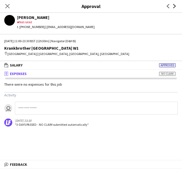
click at [174, 7] on icon at bounding box center [174, 6] width 3 height 4
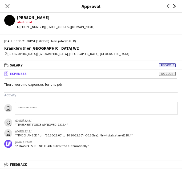
click at [174, 7] on icon at bounding box center [174, 6] width 3 height 4
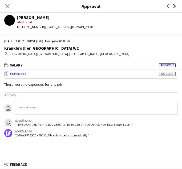
click at [174, 7] on icon at bounding box center [174, 6] width 3 height 4
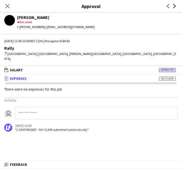
click at [174, 7] on icon at bounding box center [174, 6] width 3 height 4
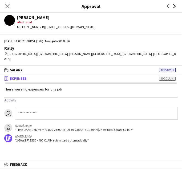
click at [174, 7] on icon at bounding box center [174, 6] width 3 height 4
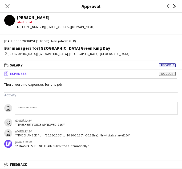
click at [174, 7] on icon at bounding box center [174, 6] width 3 height 4
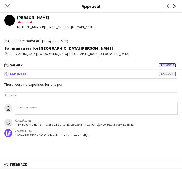
click at [174, 7] on icon at bounding box center [174, 6] width 3 height 4
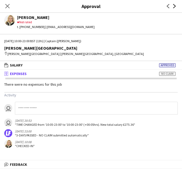
click at [174, 7] on icon at bounding box center [174, 6] width 3 height 4
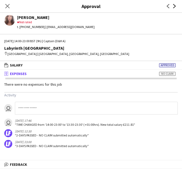
click at [174, 7] on icon at bounding box center [174, 6] width 3 height 4
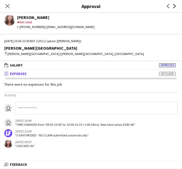
click at [174, 7] on icon at bounding box center [174, 6] width 3 height 4
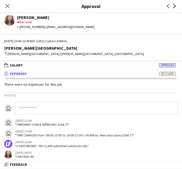
click at [174, 7] on icon at bounding box center [174, 6] width 3 height 4
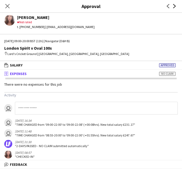
click at [174, 7] on icon at bounding box center [174, 6] width 3 height 4
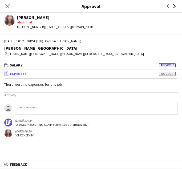
click at [174, 7] on icon at bounding box center [174, 6] width 3 height 4
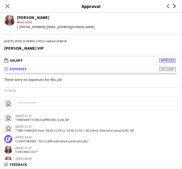
click at [174, 7] on icon at bounding box center [174, 6] width 3 height 4
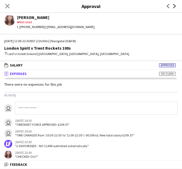
click at [174, 7] on icon at bounding box center [174, 6] width 3 height 4
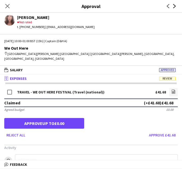
click at [174, 4] on icon "Next" at bounding box center [175, 6] width 4 height 4
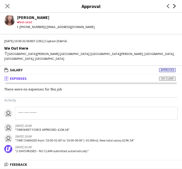
click at [174, 4] on icon "Next" at bounding box center [175, 6] width 4 height 4
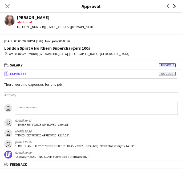
click at [174, 4] on icon "Next" at bounding box center [175, 6] width 4 height 4
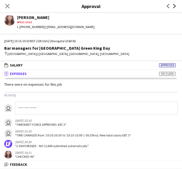
click at [174, 4] on icon "Next" at bounding box center [175, 6] width 4 height 4
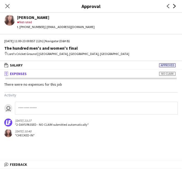
click at [174, 4] on icon "Next" at bounding box center [175, 6] width 4 height 4
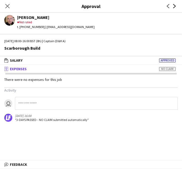
click at [174, 4] on icon "Next" at bounding box center [175, 6] width 4 height 4
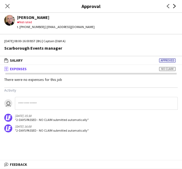
click at [174, 4] on icon "Next" at bounding box center [175, 6] width 4 height 4
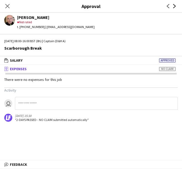
click at [174, 4] on icon "Next" at bounding box center [175, 6] width 4 height 4
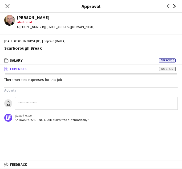
click at [174, 4] on icon "Next" at bounding box center [175, 6] width 4 height 4
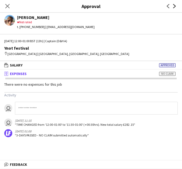
click at [174, 4] on icon "Next" at bounding box center [175, 6] width 4 height 4
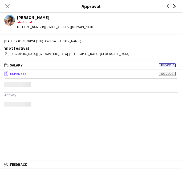
click at [174, 4] on icon "Next" at bounding box center [175, 6] width 4 height 4
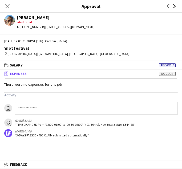
click at [174, 4] on icon "Next" at bounding box center [175, 6] width 4 height 4
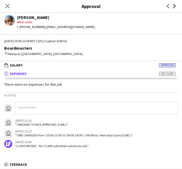
click at [174, 4] on icon "Next" at bounding box center [175, 6] width 4 height 4
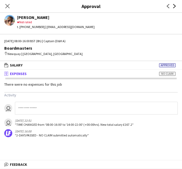
click at [174, 4] on icon "Next" at bounding box center [175, 6] width 4 height 4
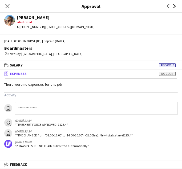
click at [174, 4] on icon "Next" at bounding box center [175, 6] width 4 height 4
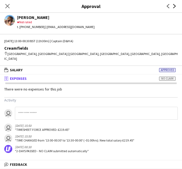
click at [174, 4] on icon "Next" at bounding box center [175, 6] width 4 height 4
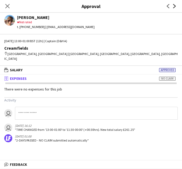
click at [174, 4] on icon "Next" at bounding box center [175, 6] width 4 height 4
click at [176, 7] on icon "Next" at bounding box center [175, 6] width 4 height 4
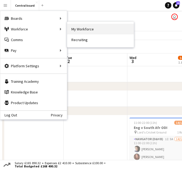
click at [72, 30] on link "My Workforce" at bounding box center [100, 29] width 67 height 11
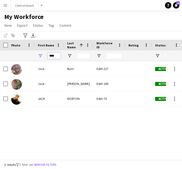
click at [57, 57] on input "****" at bounding box center [53, 56] width 13 height 6
type input "*"
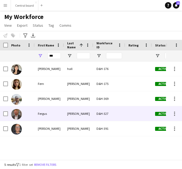
click at [16, 113] on img at bounding box center [16, 114] width 11 height 11
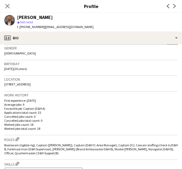
scroll to position [84, 0]
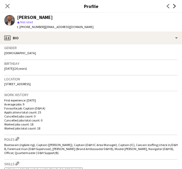
click at [175, 7] on icon at bounding box center [174, 6] width 3 height 4
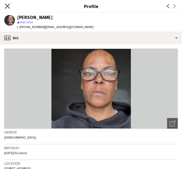
click at [7, 6] on icon at bounding box center [7, 5] width 5 height 5
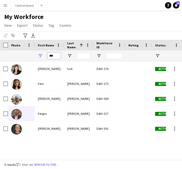
click at [54, 56] on input "***" at bounding box center [53, 56] width 13 height 6
type input "*"
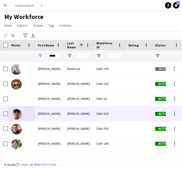
click at [18, 114] on img at bounding box center [16, 114] width 11 height 11
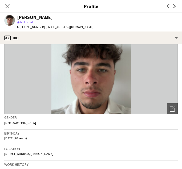
scroll to position [17, 0]
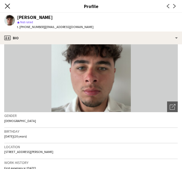
click at [8, 6] on icon at bounding box center [7, 5] width 5 height 5
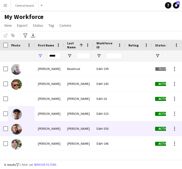
click at [17, 129] on img at bounding box center [16, 129] width 11 height 11
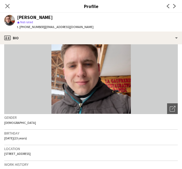
scroll to position [15, 0]
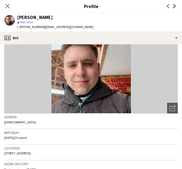
click at [175, 6] on icon at bounding box center [174, 6] width 3 height 4
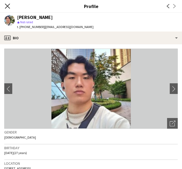
click at [7, 5] on icon "Close pop-in" at bounding box center [7, 5] width 5 height 5
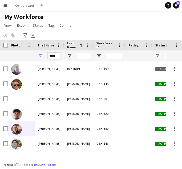
click at [58, 54] on input "*****" at bounding box center [53, 56] width 13 height 6
type input "*"
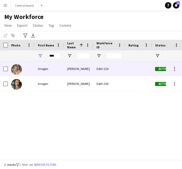
click at [18, 70] on img at bounding box center [16, 69] width 11 height 11
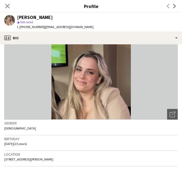
scroll to position [13, 0]
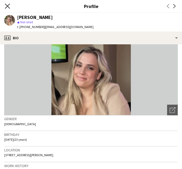
click at [9, 5] on icon "Close pop-in" at bounding box center [7, 5] width 5 height 5
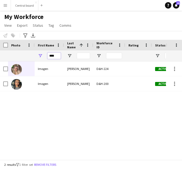
click at [57, 55] on input "****" at bounding box center [53, 56] width 13 height 6
type input "*"
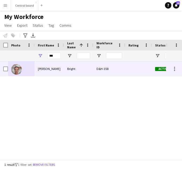
click at [17, 69] on img at bounding box center [16, 69] width 11 height 11
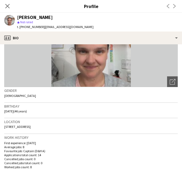
scroll to position [42, 0]
click at [6, 4] on icon at bounding box center [7, 5] width 5 height 5
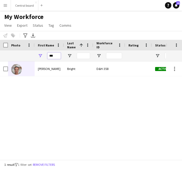
click at [56, 55] on input "***" at bounding box center [53, 56] width 13 height 6
type input "*"
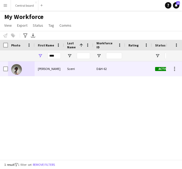
click at [16, 67] on img at bounding box center [16, 69] width 11 height 11
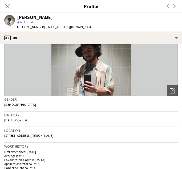
scroll to position [34, 0]
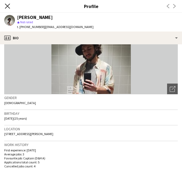
click at [8, 7] on icon at bounding box center [7, 5] width 5 height 5
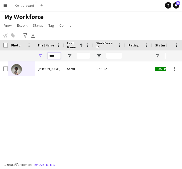
click at [55, 57] on input "****" at bounding box center [53, 56] width 13 height 6
type input "*"
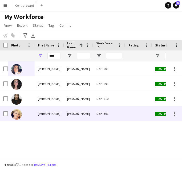
click at [16, 113] on img at bounding box center [16, 114] width 11 height 11
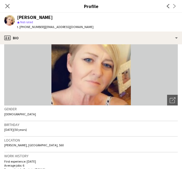
scroll to position [47, 0]
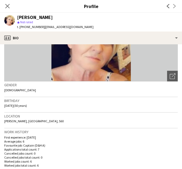
click at [174, 6] on div "Previous Next" at bounding box center [171, 6] width 21 height 12
click at [9, 5] on icon at bounding box center [7, 5] width 5 height 5
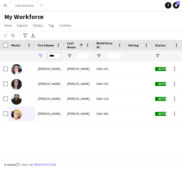
click at [57, 55] on input "****" at bounding box center [53, 56] width 13 height 6
type input "*"
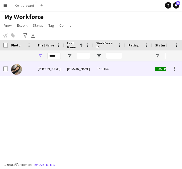
click at [17, 67] on img at bounding box center [16, 69] width 11 height 11
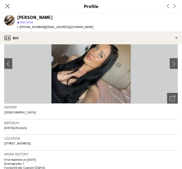
scroll to position [27, 0]
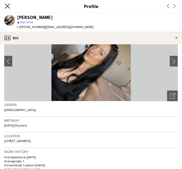
click at [7, 6] on icon at bounding box center [7, 5] width 5 height 5
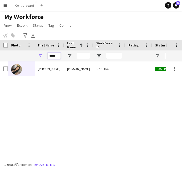
click at [58, 56] on input "*****" at bounding box center [53, 56] width 13 height 6
type input "*"
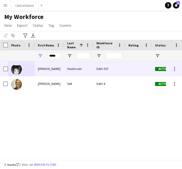
click at [16, 69] on img at bounding box center [16, 69] width 11 height 11
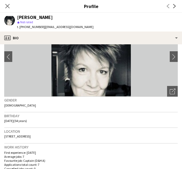
scroll to position [32, 0]
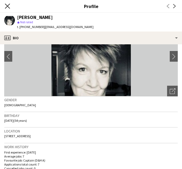
click at [6, 7] on icon at bounding box center [7, 5] width 5 height 5
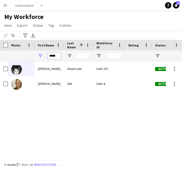
click at [58, 57] on input "*****" at bounding box center [53, 56] width 13 height 6
type input "*"
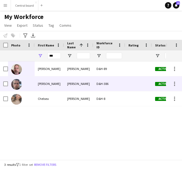
click at [17, 85] on img at bounding box center [16, 84] width 11 height 11
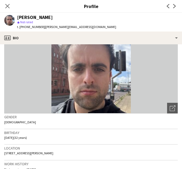
scroll to position [16, 0]
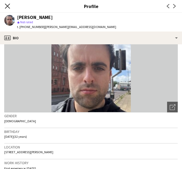
click at [7, 7] on icon at bounding box center [7, 5] width 5 height 5
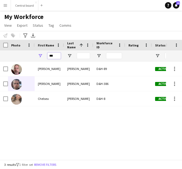
click at [55, 56] on input "***" at bounding box center [53, 56] width 13 height 6
type input "*"
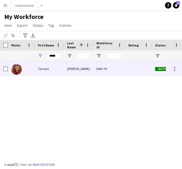
click at [15, 69] on img at bounding box center [16, 69] width 11 height 11
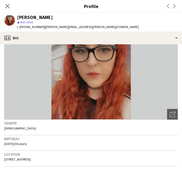
scroll to position [14, 0]
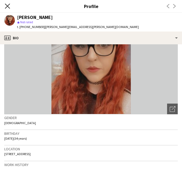
click at [6, 6] on icon "Close pop-in" at bounding box center [7, 5] width 5 height 5
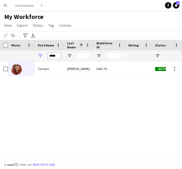
click at [59, 54] on input "*****" at bounding box center [53, 56] width 13 height 6
type input "*"
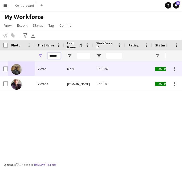
type input "******"
click at [16, 69] on img at bounding box center [16, 69] width 11 height 11
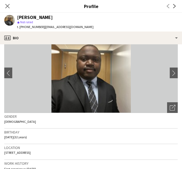
scroll to position [16, 0]
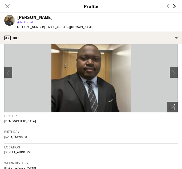
click at [174, 7] on icon at bounding box center [174, 6] width 3 height 4
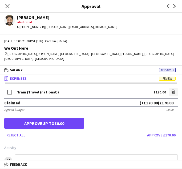
scroll to position [0, 440]
click at [175, 6] on icon at bounding box center [174, 6] width 3 height 4
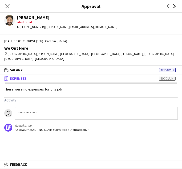
click at [175, 6] on icon at bounding box center [174, 6] width 3 height 4
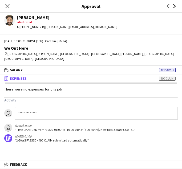
click at [175, 6] on icon at bounding box center [174, 6] width 3 height 4
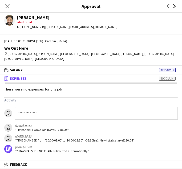
click at [175, 6] on icon at bounding box center [174, 6] width 3 height 4
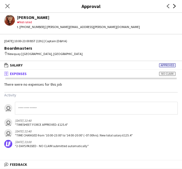
click at [175, 6] on icon at bounding box center [174, 6] width 3 height 4
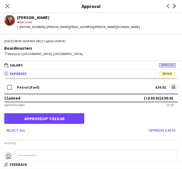
click at [175, 6] on icon at bounding box center [174, 6] width 3 height 4
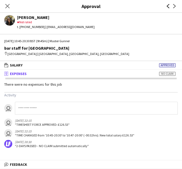
click at [169, 6] on icon "Previous" at bounding box center [168, 6] width 4 height 4
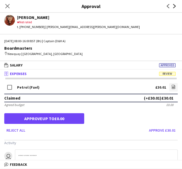
click at [173, 5] on icon "Next" at bounding box center [175, 6] width 4 height 4
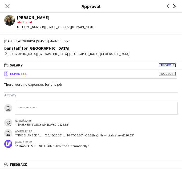
click at [173, 5] on icon "Next" at bounding box center [175, 6] width 4 height 4
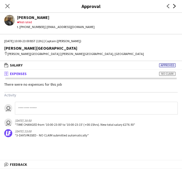
click at [173, 5] on icon "Next" at bounding box center [175, 6] width 4 height 4
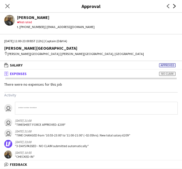
click at [173, 5] on icon "Next" at bounding box center [175, 6] width 4 height 4
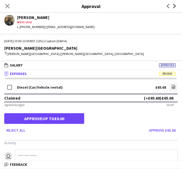
click at [175, 7] on icon "Next" at bounding box center [175, 6] width 4 height 4
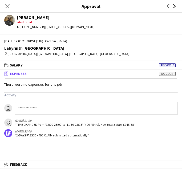
click at [175, 7] on icon "Next" at bounding box center [175, 6] width 4 height 4
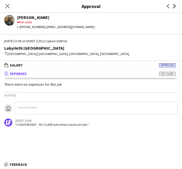
click at [175, 7] on icon "Next" at bounding box center [175, 6] width 4 height 4
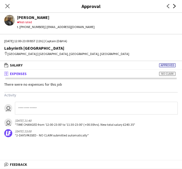
click at [175, 7] on icon "Next" at bounding box center [175, 6] width 4 height 4
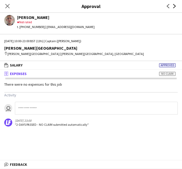
click at [175, 7] on icon "Next" at bounding box center [175, 6] width 4 height 4
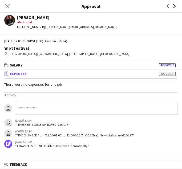
click at [175, 7] on icon "Next" at bounding box center [175, 6] width 4 height 4
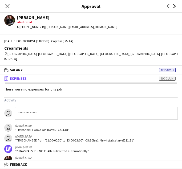
click at [175, 7] on icon "Next" at bounding box center [175, 6] width 4 height 4
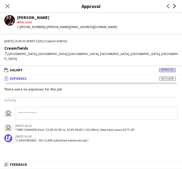
click at [175, 7] on icon "Next" at bounding box center [175, 6] width 4 height 4
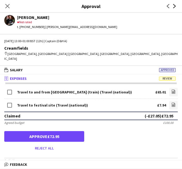
click at [174, 6] on icon "Next" at bounding box center [175, 6] width 4 height 4
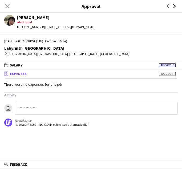
click at [174, 6] on icon "Next" at bounding box center [175, 6] width 4 height 4
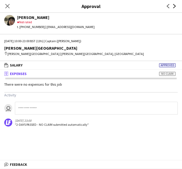
click at [174, 6] on icon "Next" at bounding box center [175, 6] width 4 height 4
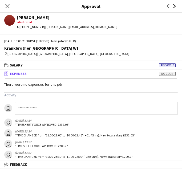
click at [174, 6] on icon "Next" at bounding box center [175, 6] width 4 height 4
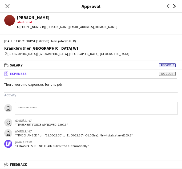
click at [174, 6] on icon "Next" at bounding box center [175, 6] width 4 height 4
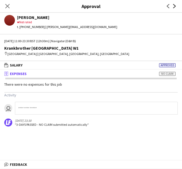
click at [174, 6] on icon "Next" at bounding box center [175, 6] width 4 height 4
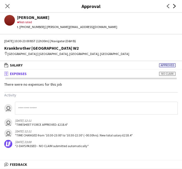
click at [174, 6] on icon "Next" at bounding box center [175, 6] width 4 height 4
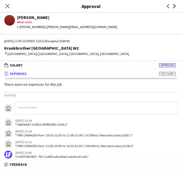
click at [174, 6] on icon "Next" at bounding box center [175, 6] width 4 height 4
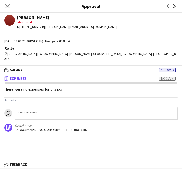
click at [174, 6] on icon "Next" at bounding box center [175, 6] width 4 height 4
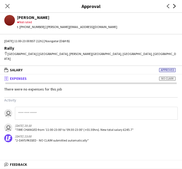
click at [174, 6] on icon "Next" at bounding box center [175, 6] width 4 height 4
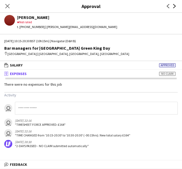
click at [174, 6] on icon "Next" at bounding box center [175, 6] width 4 height 4
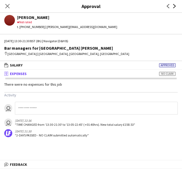
click at [174, 6] on icon "Next" at bounding box center [175, 6] width 4 height 4
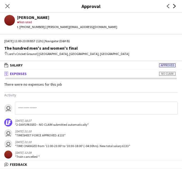
click at [174, 6] on icon "Next" at bounding box center [175, 6] width 4 height 4
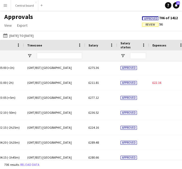
click at [174, 6] on link "Notifications 28" at bounding box center [176, 5] width 6 height 6
